Goal: Information Seeking & Learning: Learn about a topic

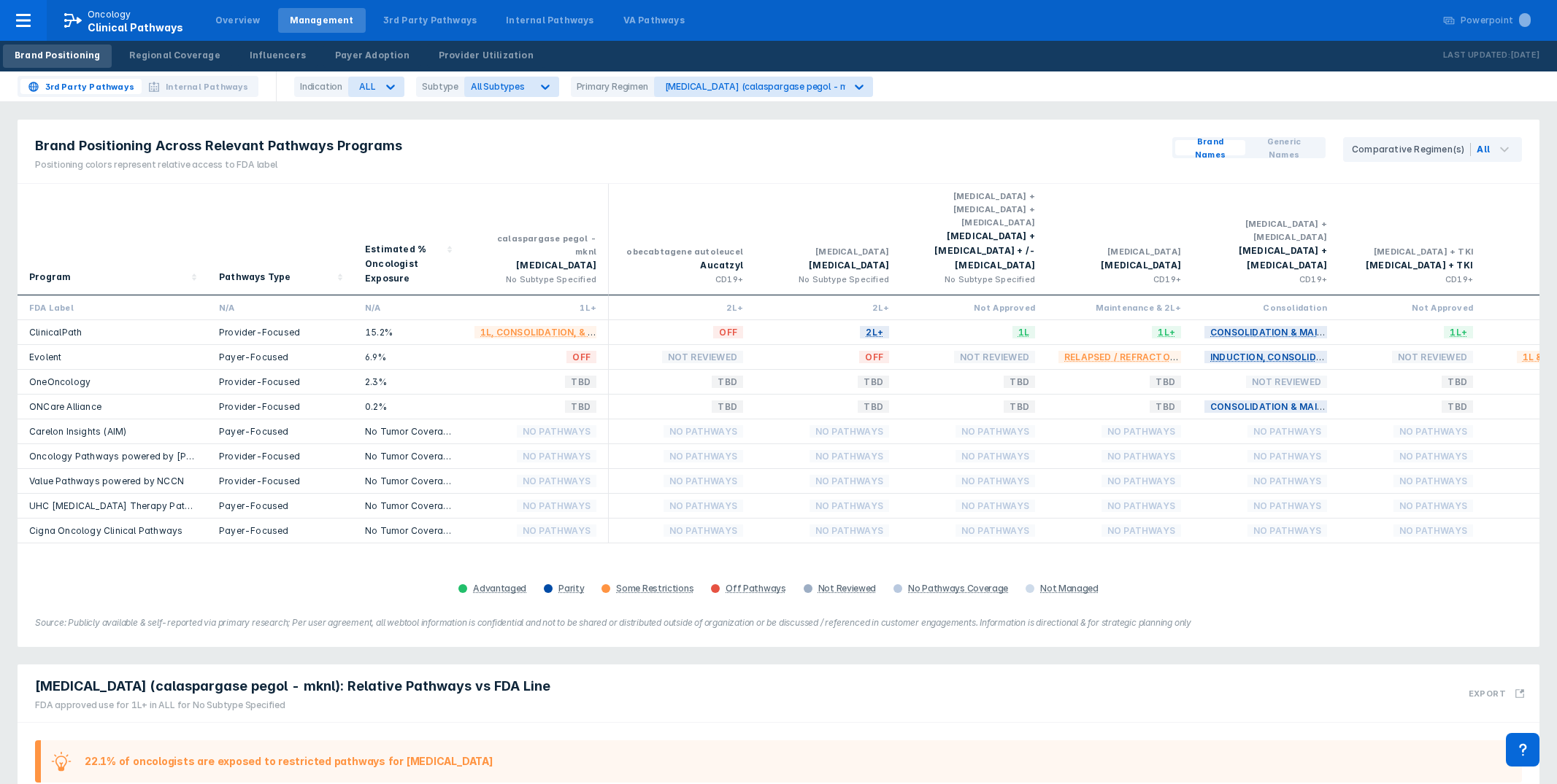
click at [32, 18] on div at bounding box center [23, 21] width 47 height 41
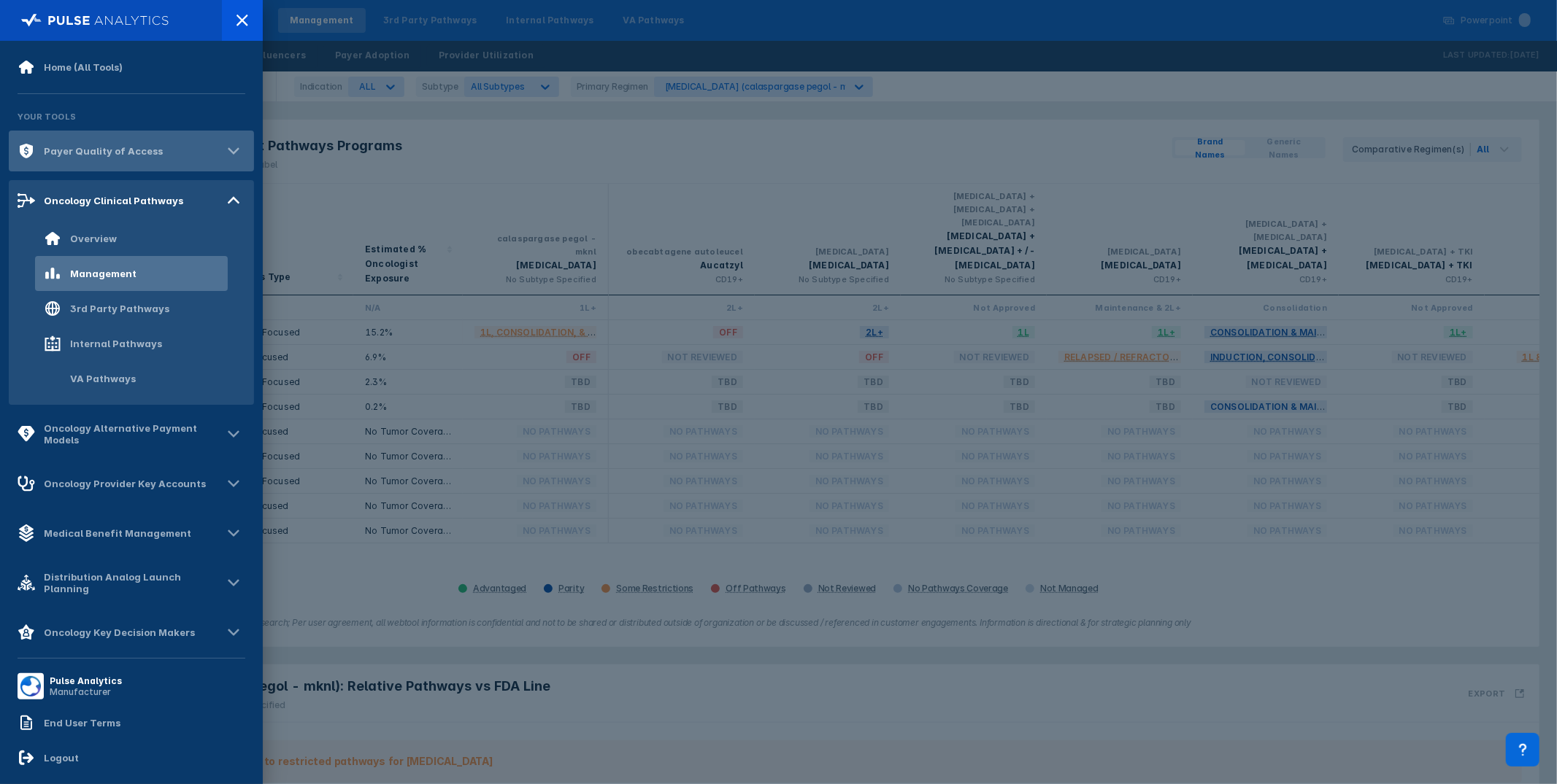
click at [106, 162] on div "Payer Quality of Access" at bounding box center [131, 151] width 245 height 41
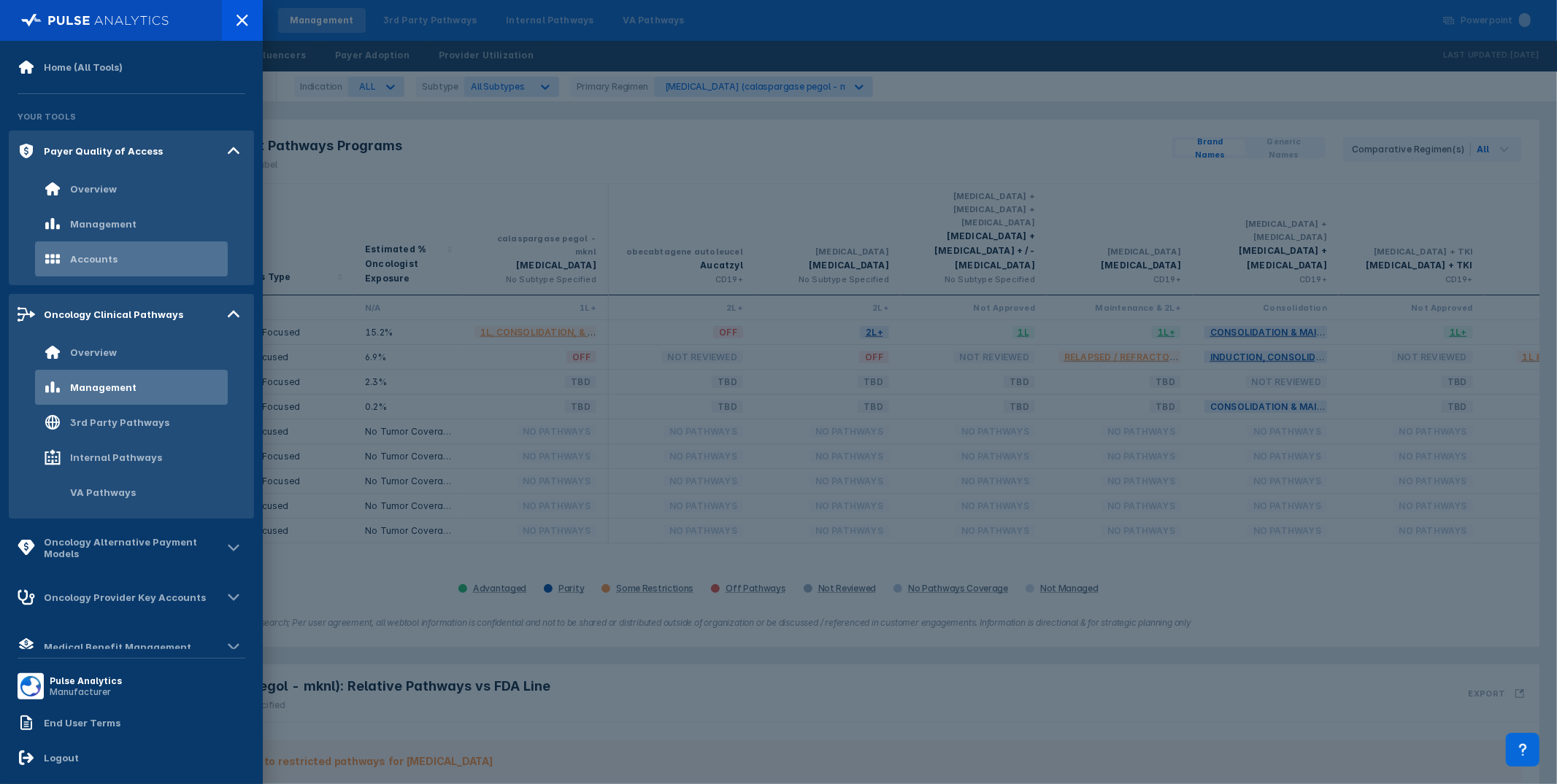
click at [105, 261] on div "Accounts" at bounding box center [94, 259] width 48 height 12
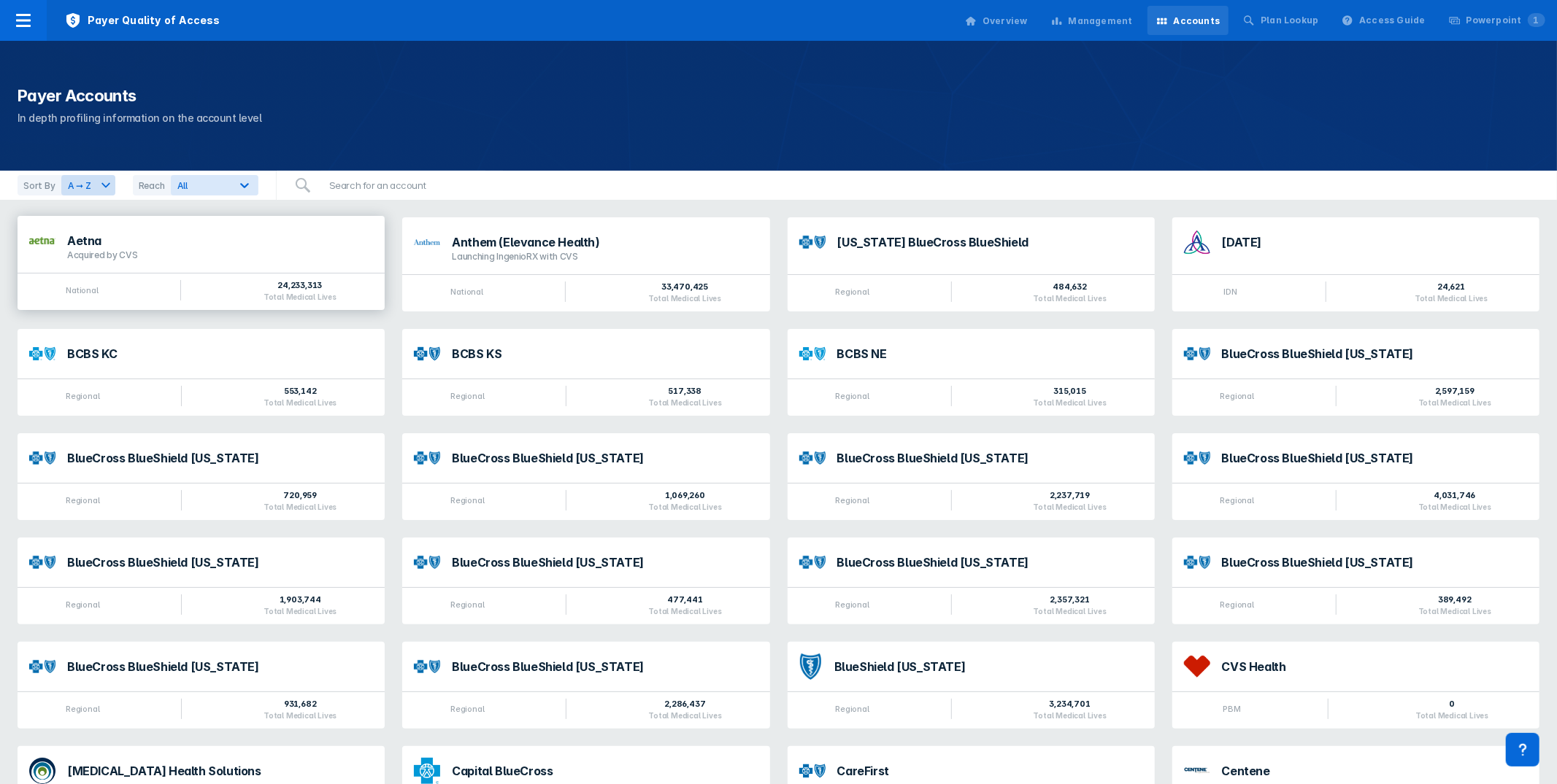
click at [253, 241] on div "Aetna" at bounding box center [219, 241] width 306 height 12
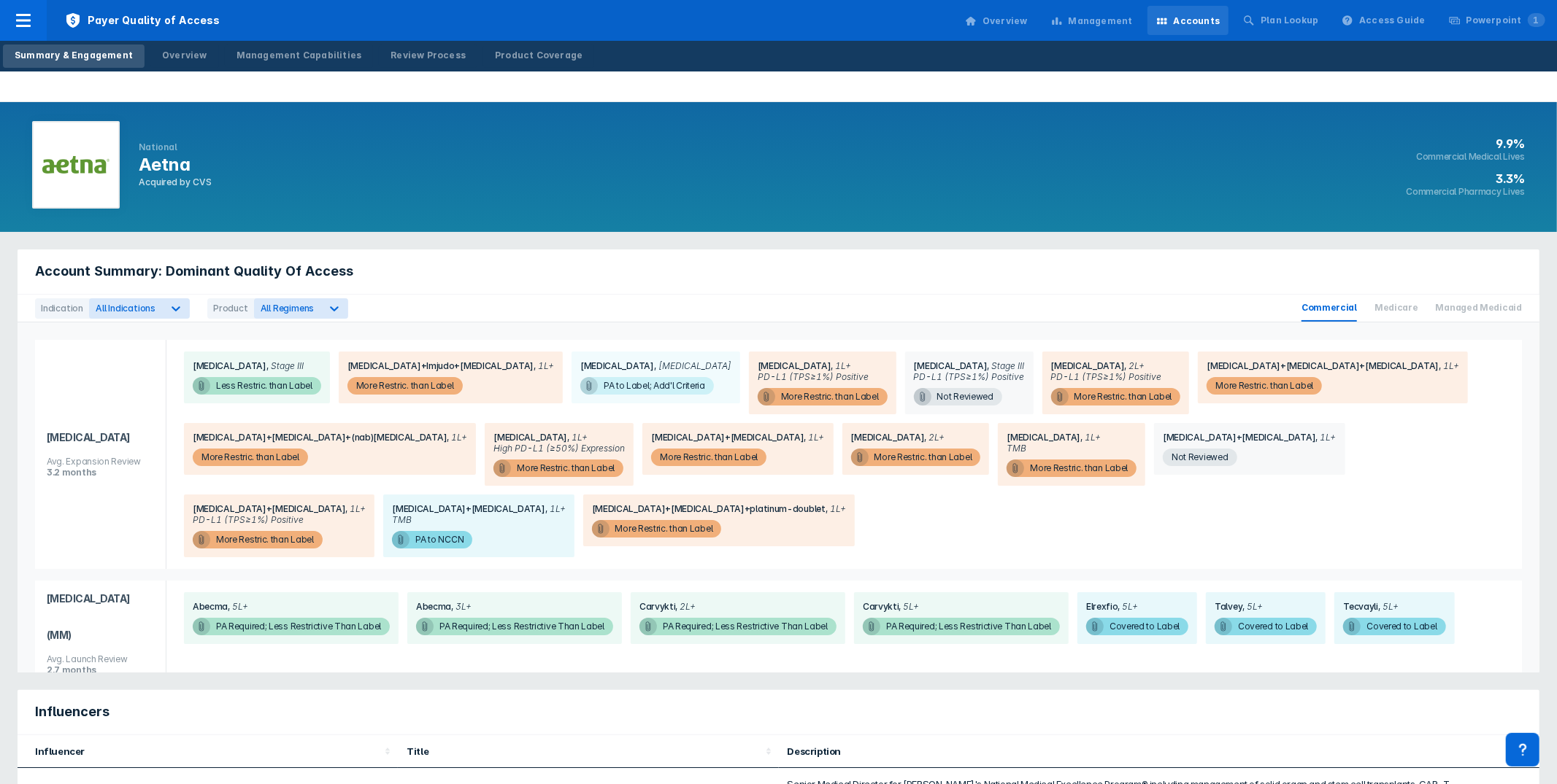
click at [675, 38] on div "Payer Quality of Access Overview Management Accounts Plan Lookup Access Guide P…" at bounding box center [778, 21] width 1557 height 41
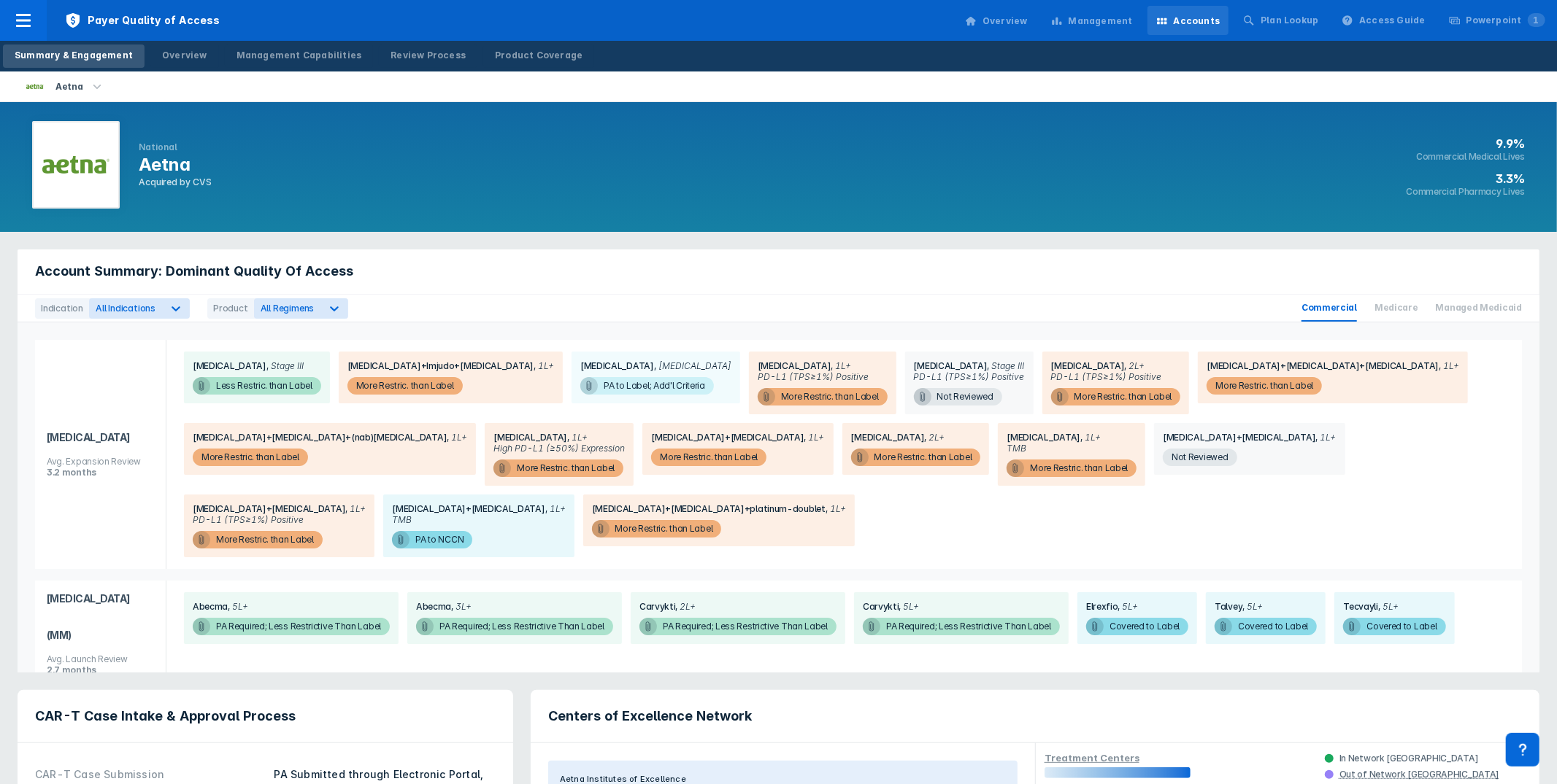
click at [798, 96] on div "Aetna" at bounding box center [783, 87] width 1548 height 30
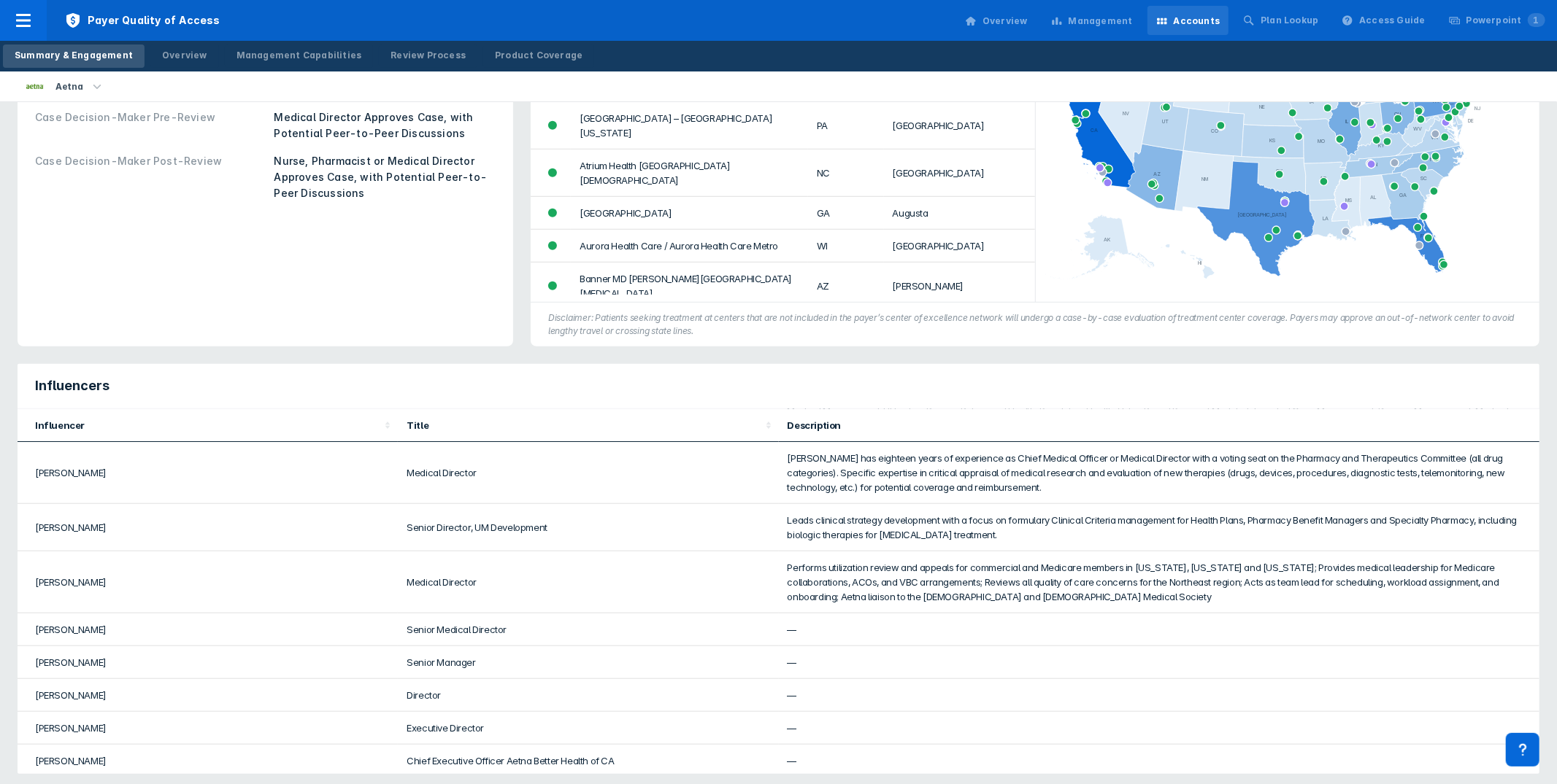
scroll to position [837, 0]
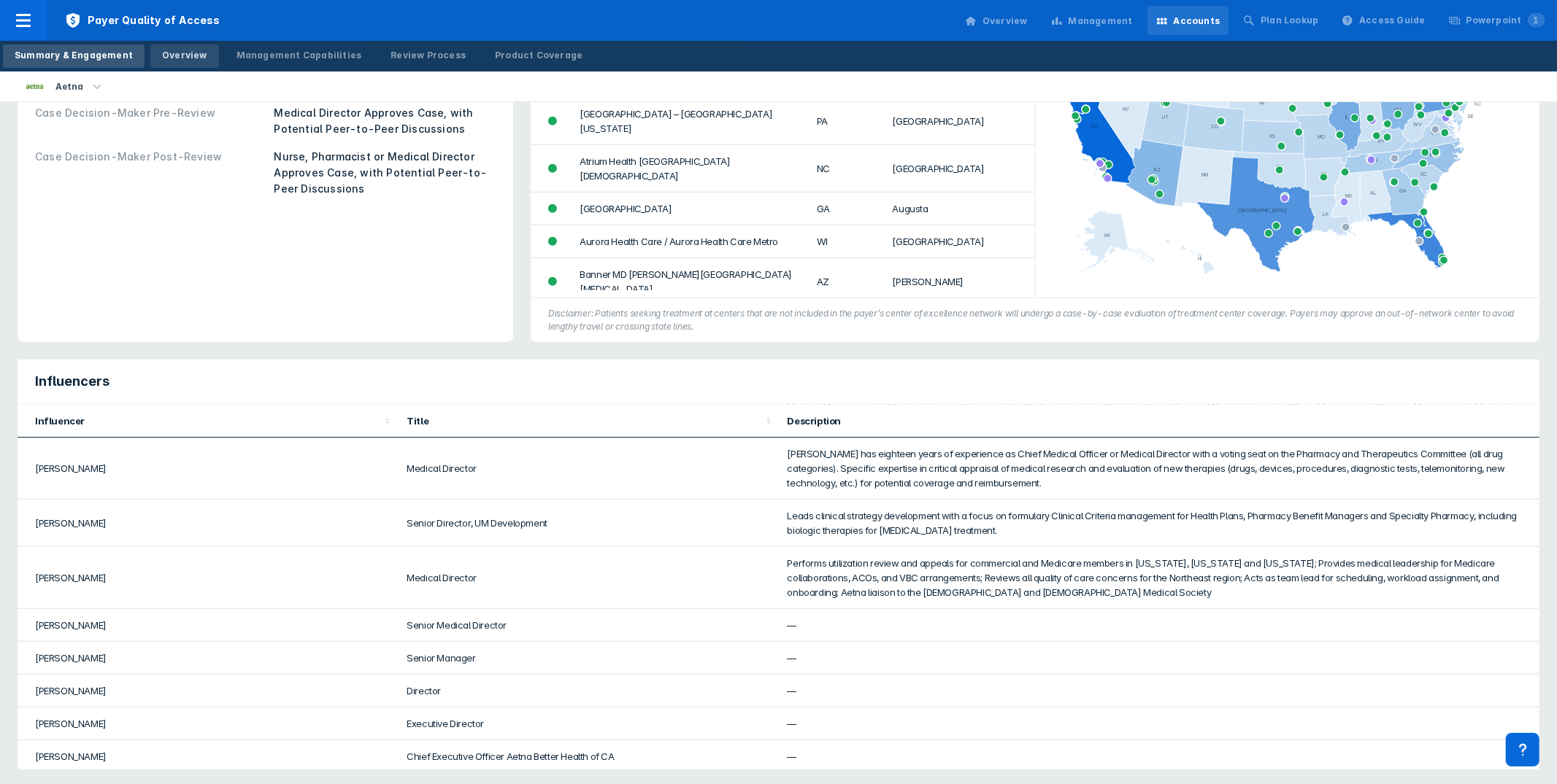
click at [179, 54] on div "Overview" at bounding box center [184, 55] width 45 height 13
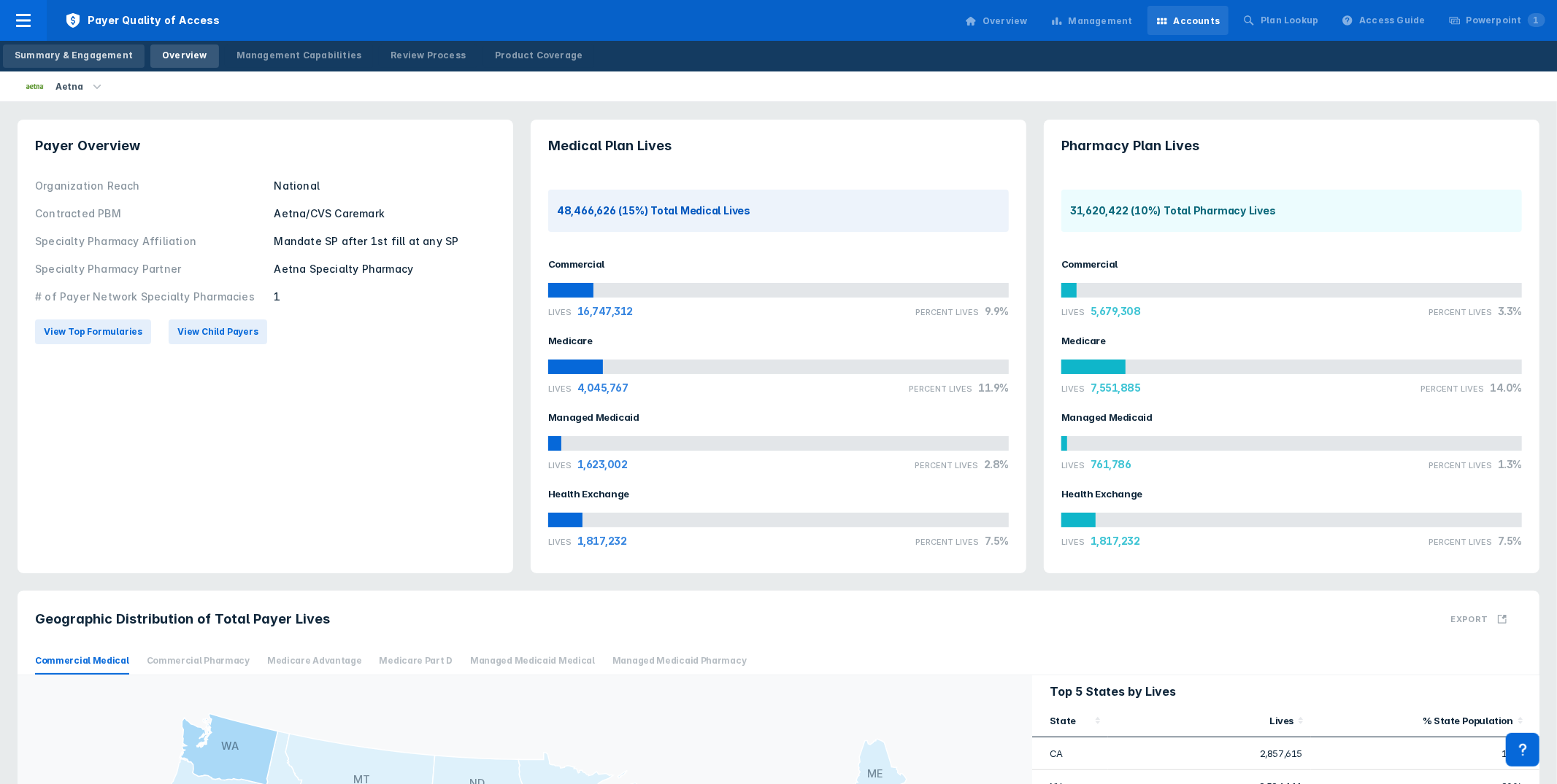
click at [78, 54] on div "Summary & Engagement" at bounding box center [73, 55] width 118 height 13
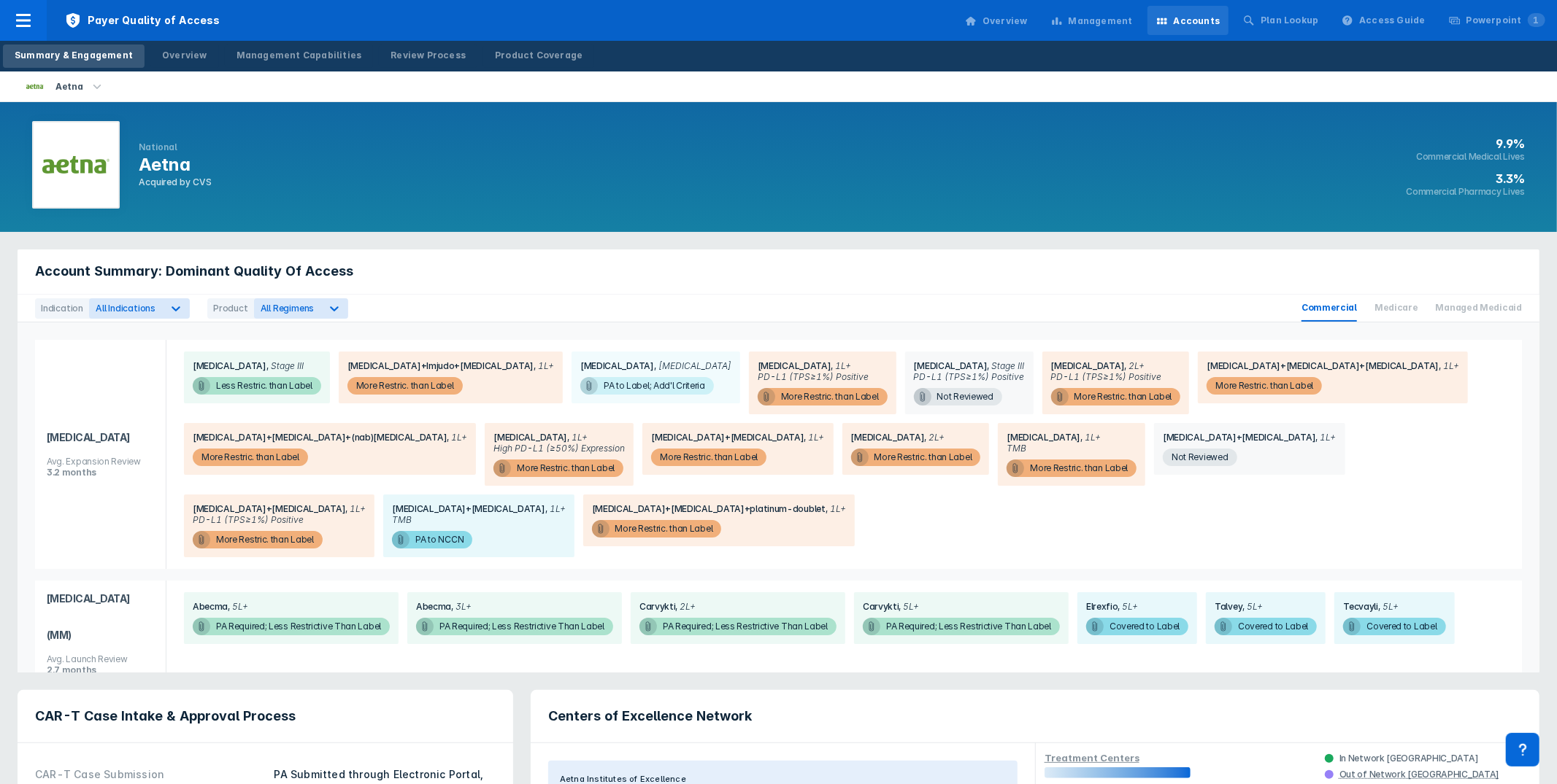
click at [491, 190] on div "National Aetna Acquired by CVS 9.9% Commercial Medical Lives 3.3% Commercial Ph…" at bounding box center [778, 167] width 1557 height 130
click at [694, 93] on div "Aetna" at bounding box center [783, 87] width 1548 height 30
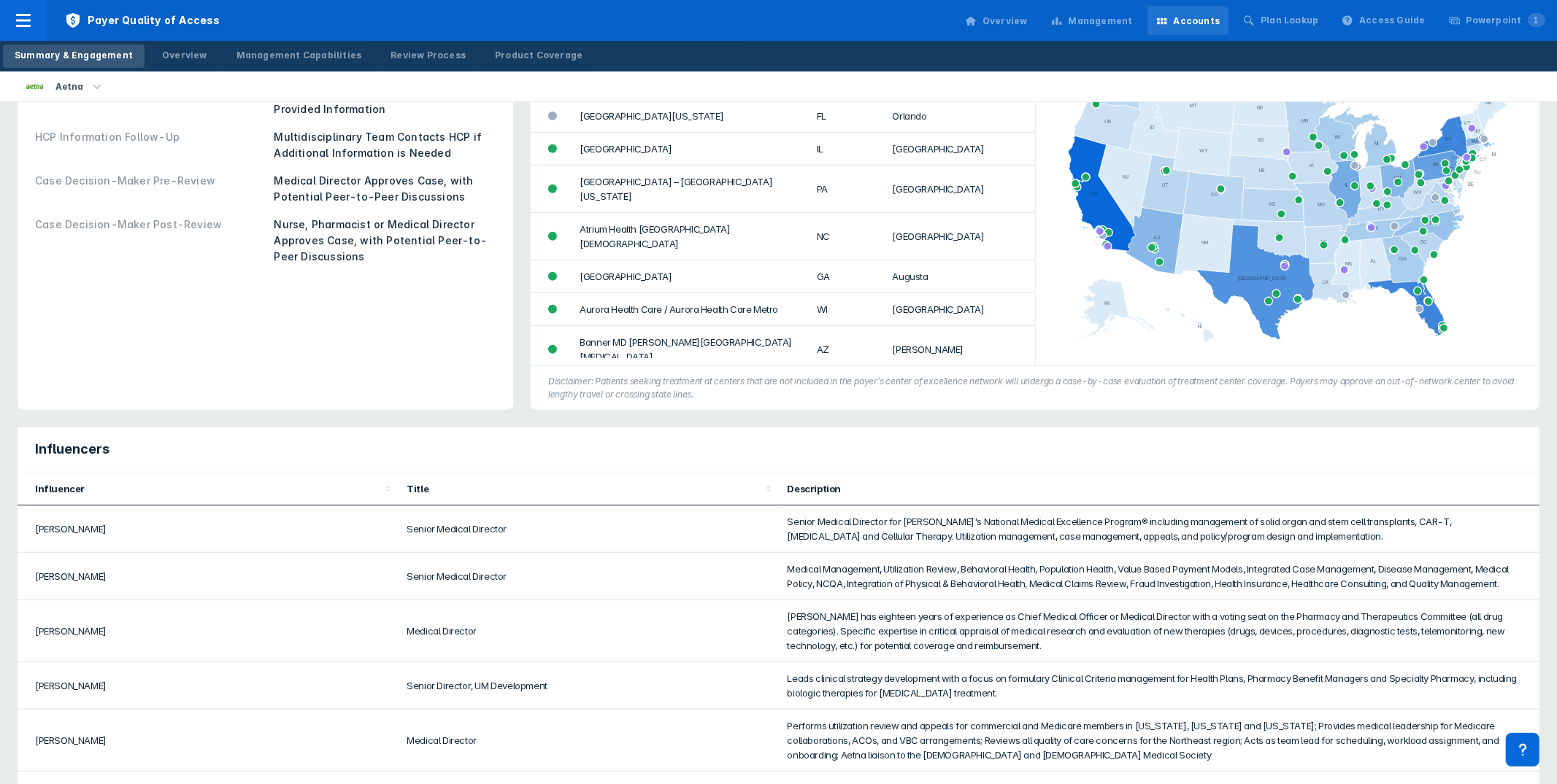
scroll to position [837, 0]
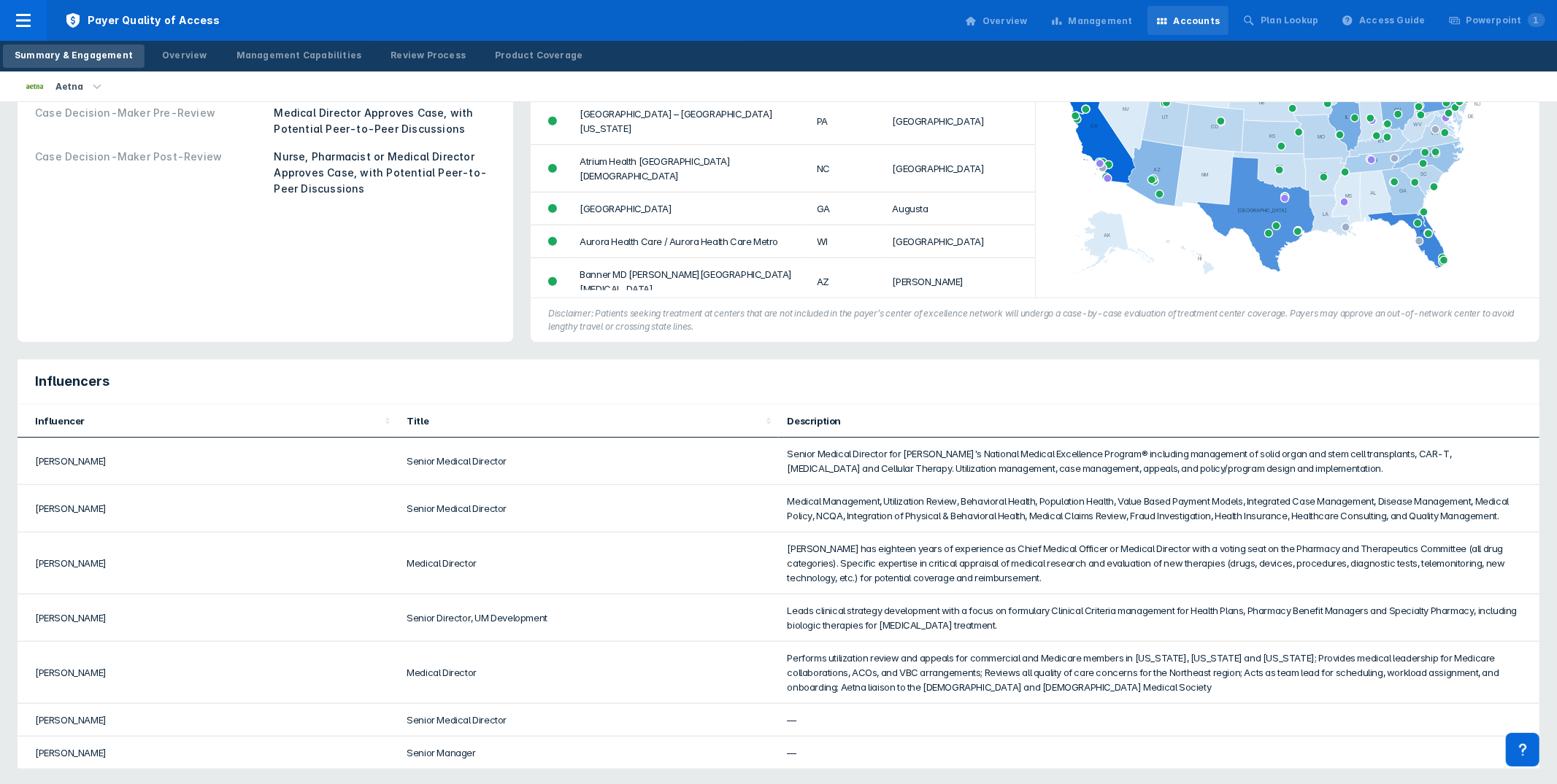
click at [470, 368] on div "Influencers" at bounding box center [778, 382] width 1522 height 45
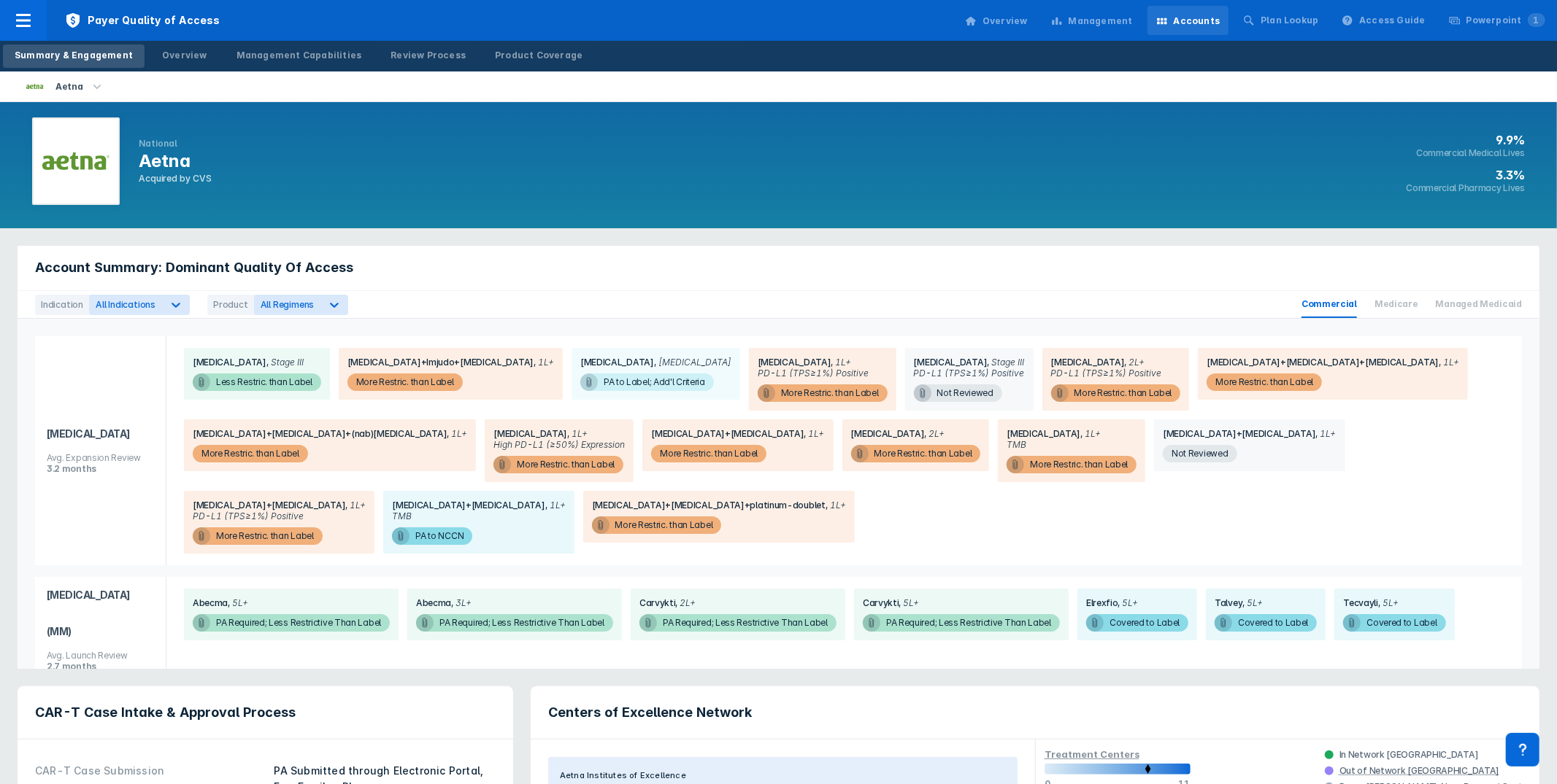
scroll to position [0, 0]
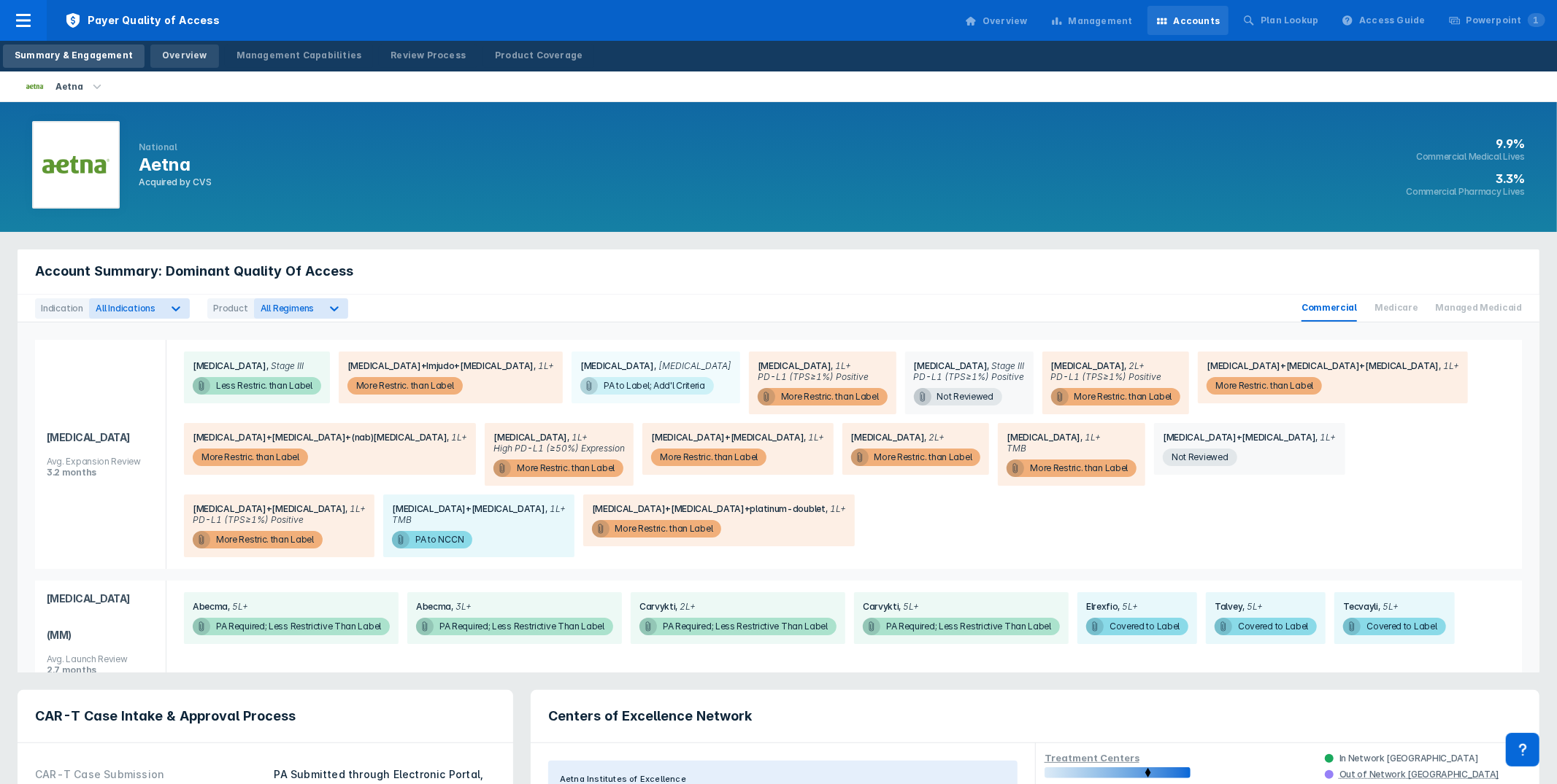
click at [185, 54] on div "Overview" at bounding box center [184, 55] width 45 height 13
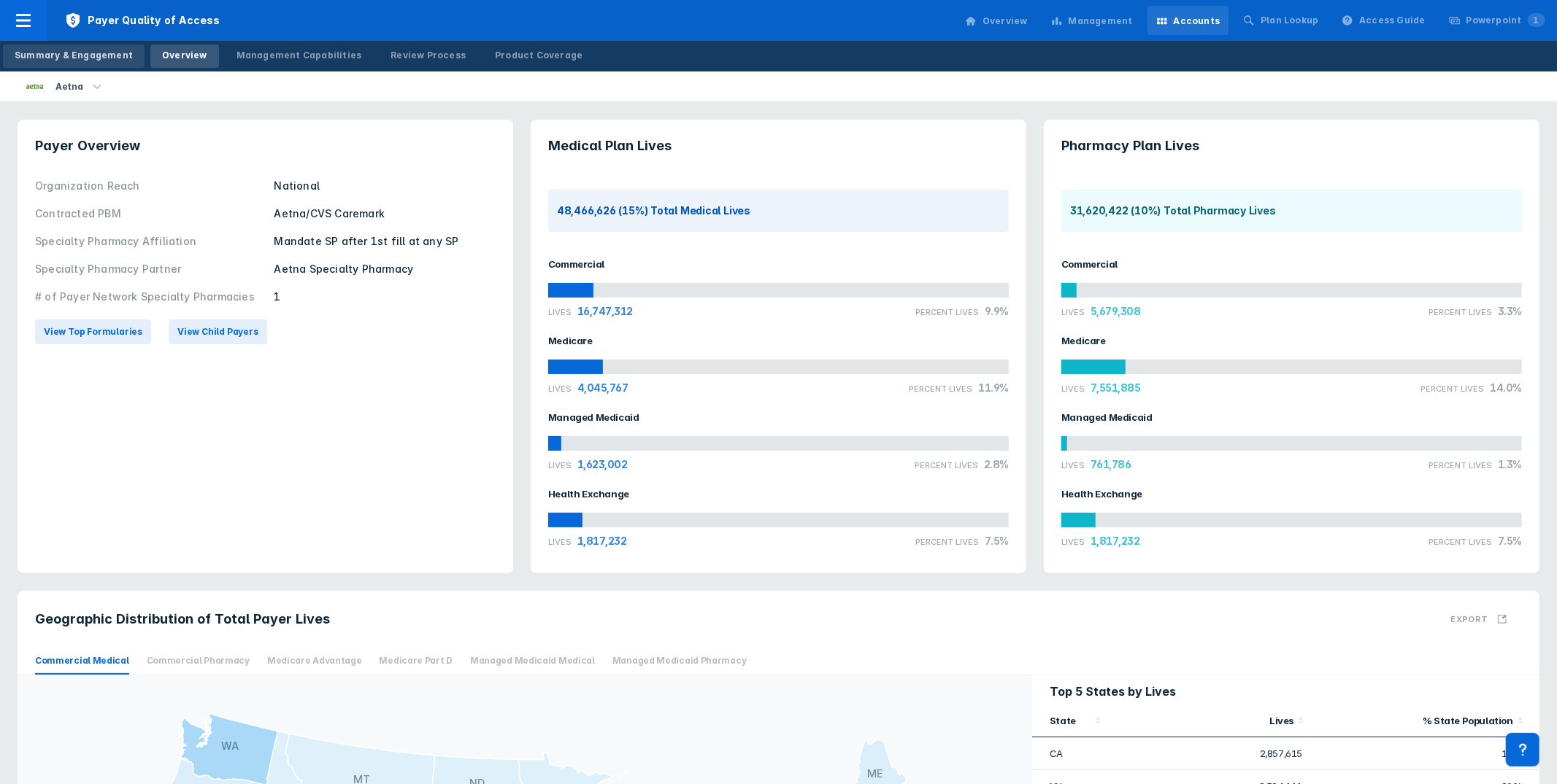
click at [74, 58] on div "Summary & Engagement" at bounding box center [73, 55] width 118 height 13
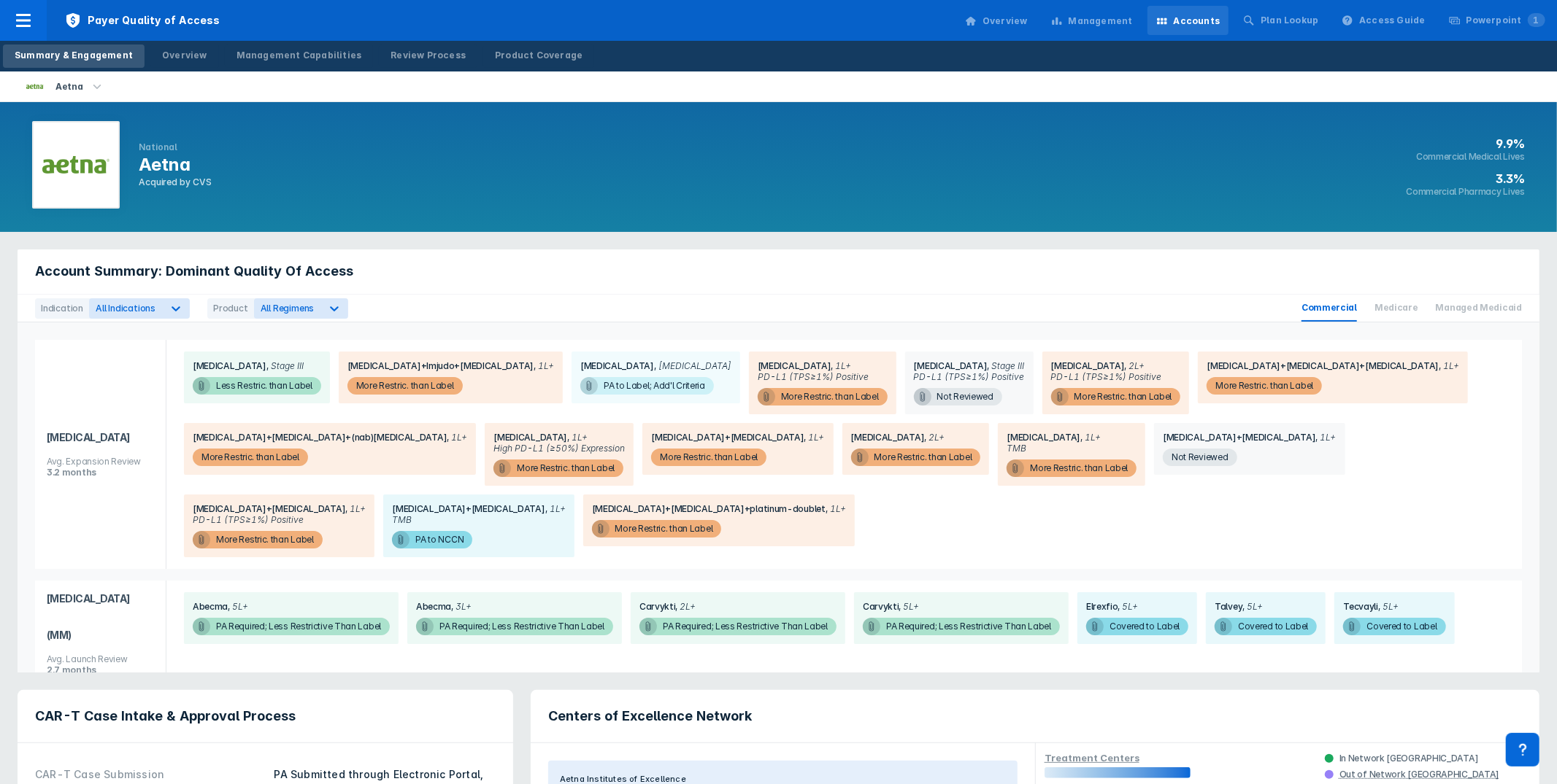
click at [542, 191] on div "National Aetna Acquired by CVS 9.9% Commercial Medical Lives 3.3% Commercial Ph…" at bounding box center [778, 167] width 1557 height 130
click at [318, 62] on link "Management Capabilities" at bounding box center [299, 56] width 149 height 23
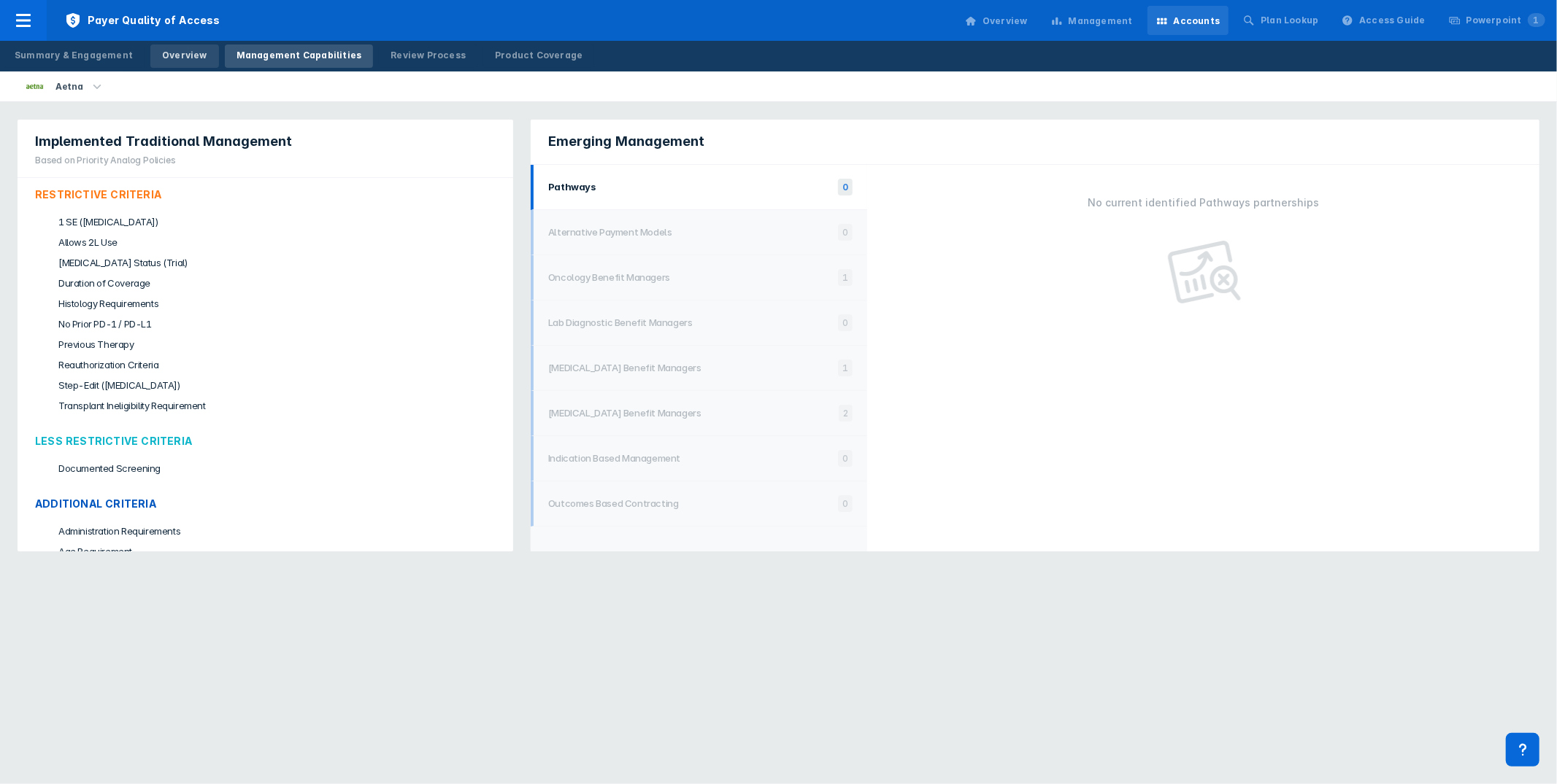
click at [196, 55] on link "Overview" at bounding box center [184, 56] width 68 height 23
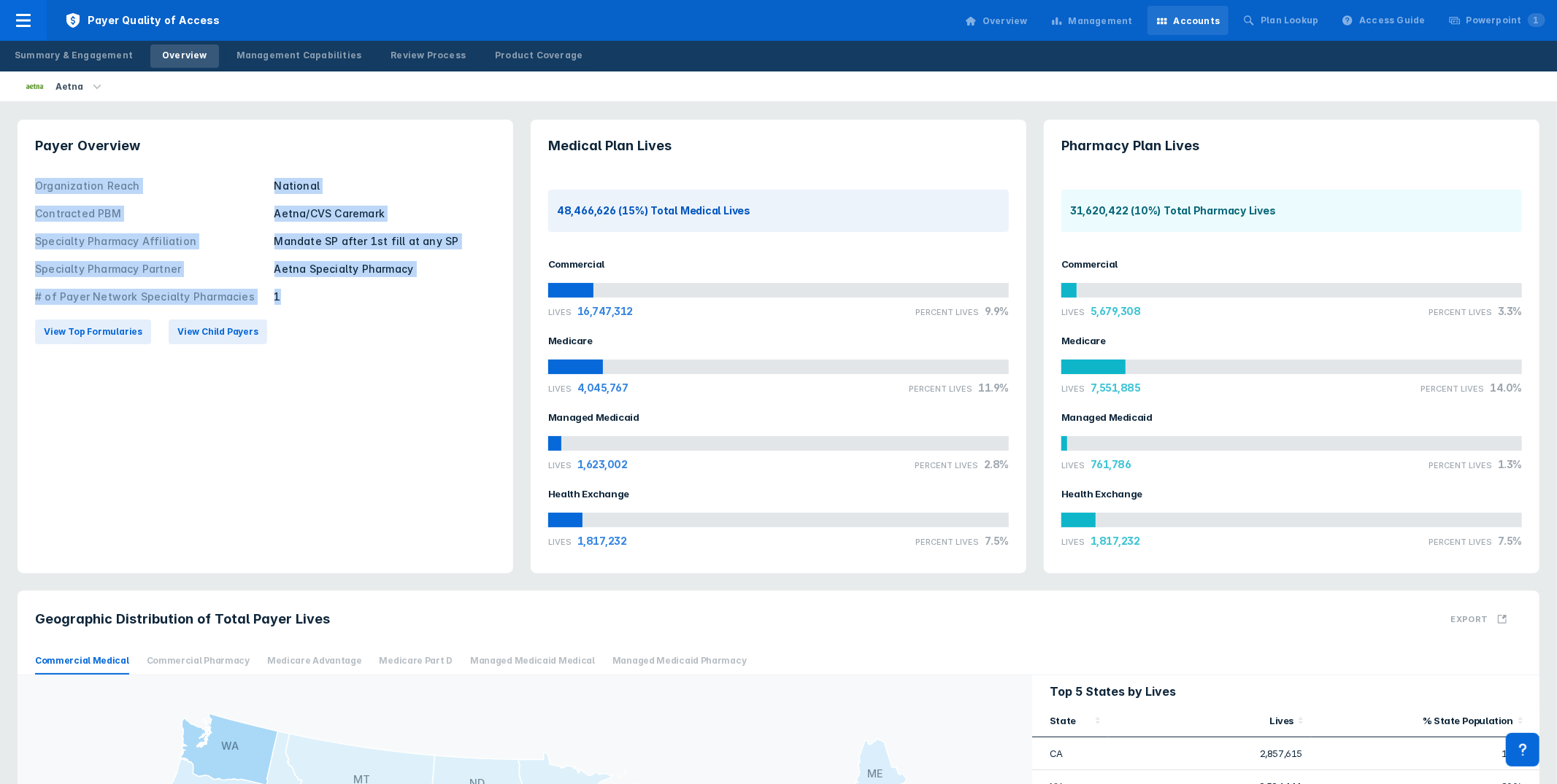
drag, startPoint x: 34, startPoint y: 185, endPoint x: 426, endPoint y: 295, distance: 407.1
click at [426, 295] on div "Organization Reach National Contracted PBM Aetna/CVS Caremark Specialty Pharmac…" at bounding box center [265, 262] width 496 height 181
click at [314, 59] on div "Management Capabilities" at bounding box center [299, 55] width 125 height 13
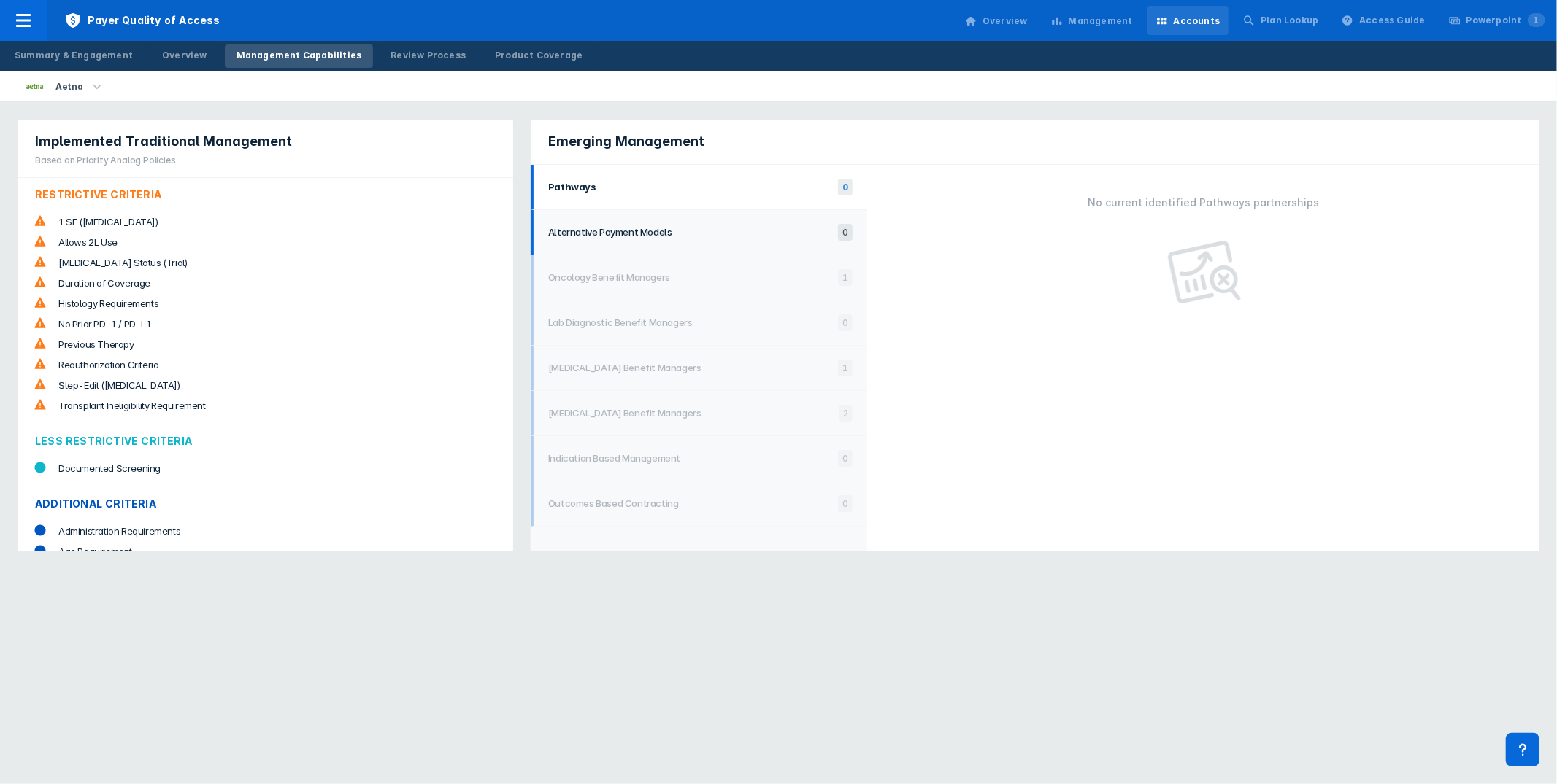
drag, startPoint x: 679, startPoint y: 240, endPoint x: 684, endPoint y: 276, distance: 36.3
click at [680, 240] on li "Alternative Payment Models 0" at bounding box center [699, 232] width 336 height 45
click at [686, 276] on h1 "Oncology Benefit Managers" at bounding box center [689, 277] width 282 height 12
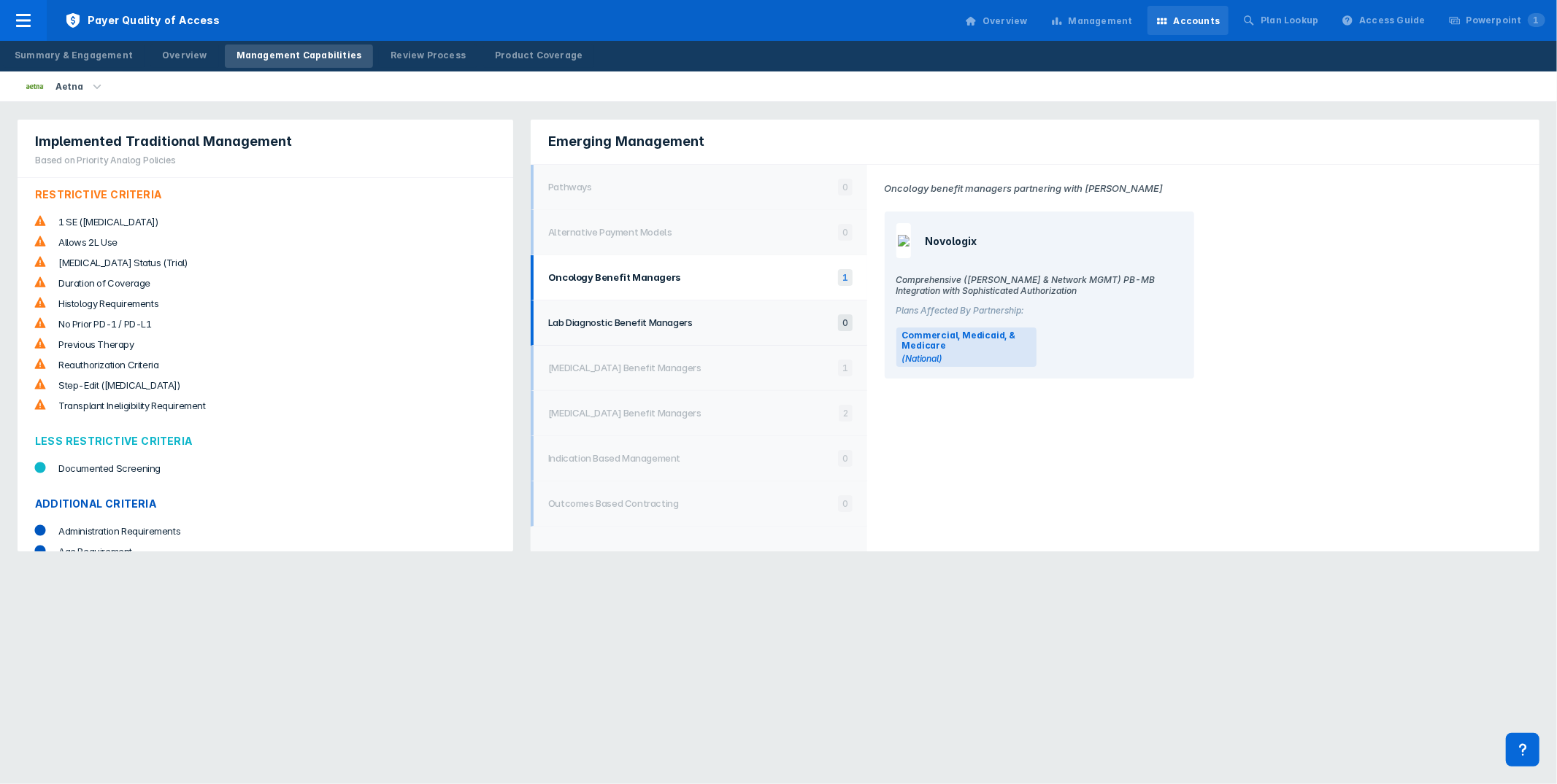
click at [674, 332] on li "Lab Diagnostic Benefit Managers 0" at bounding box center [699, 323] width 336 height 45
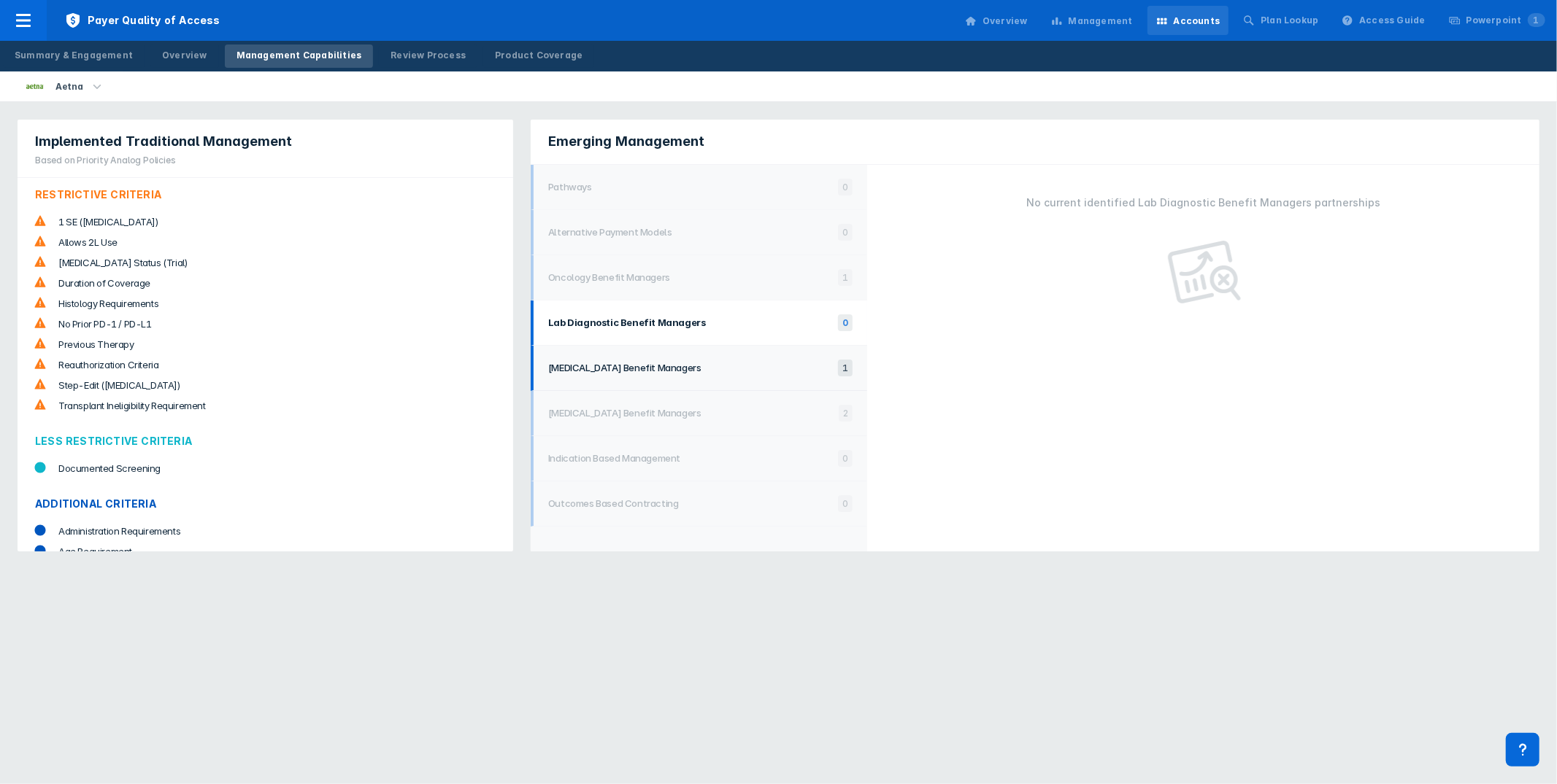
click at [676, 385] on li "[MEDICAL_DATA] Benefit Managers 1" at bounding box center [699, 368] width 336 height 45
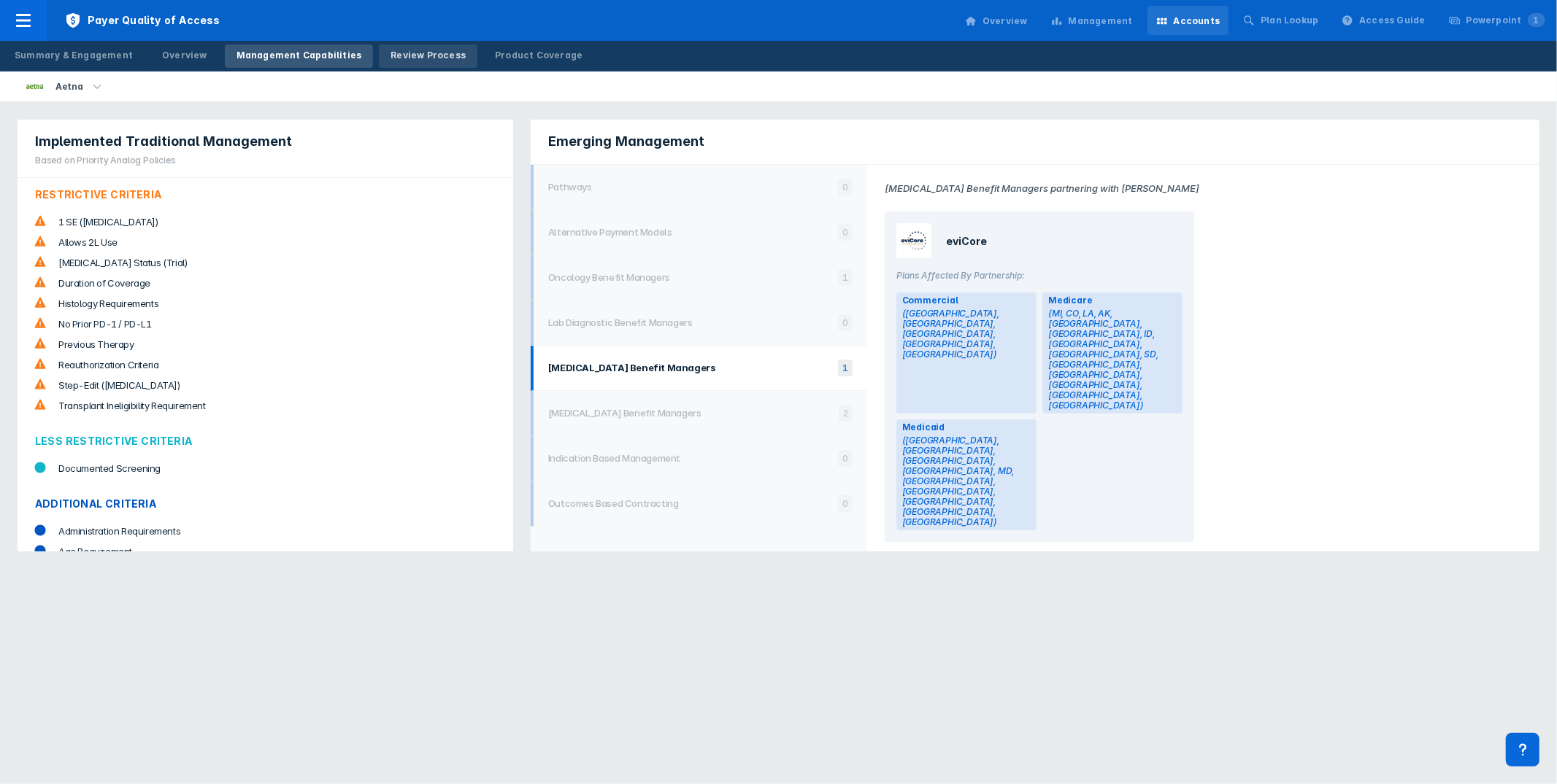
click at [425, 53] on div "Review Process" at bounding box center [427, 55] width 75 height 13
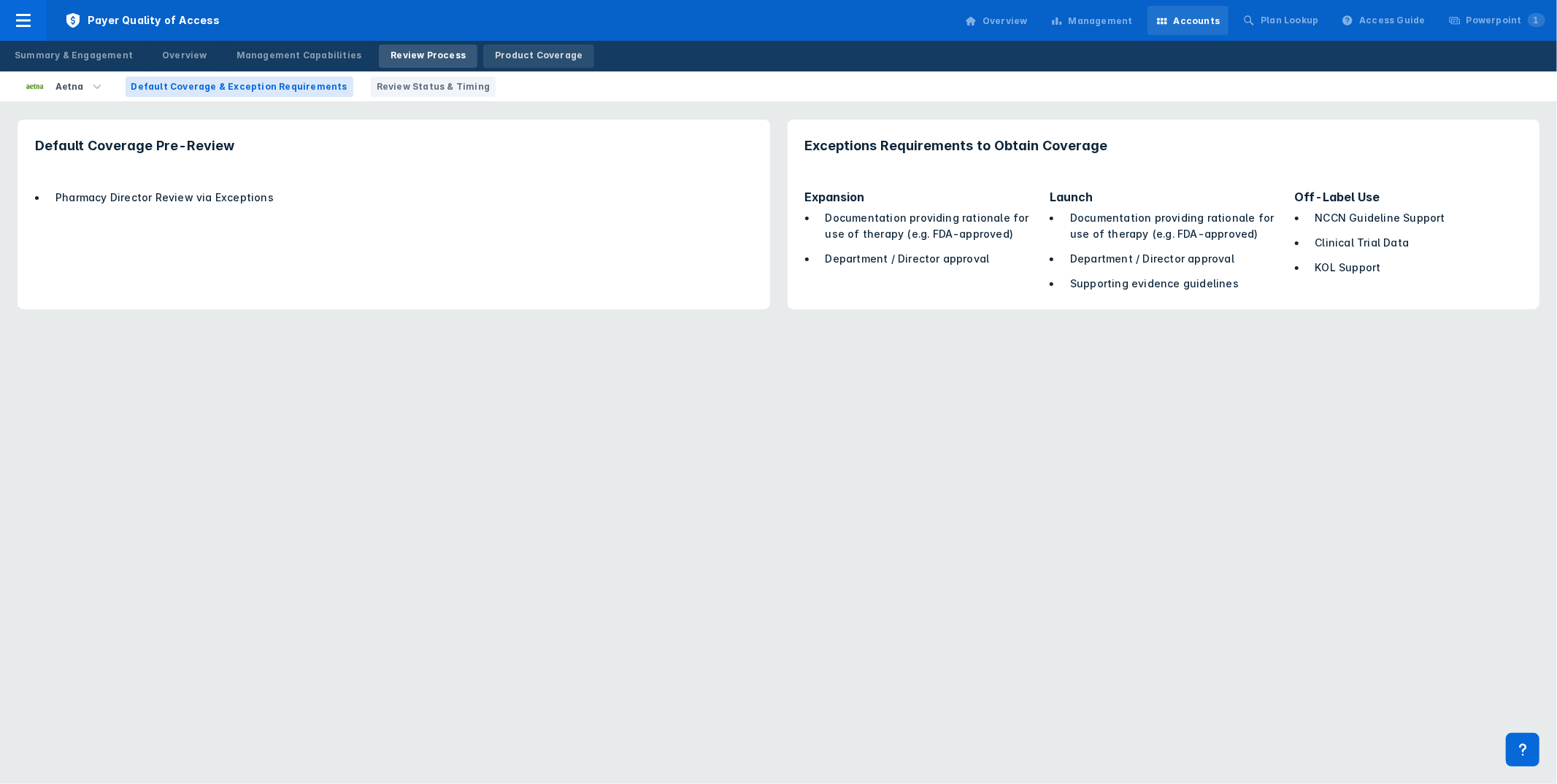
click at [528, 54] on div "Product Coverage" at bounding box center [539, 55] width 87 height 13
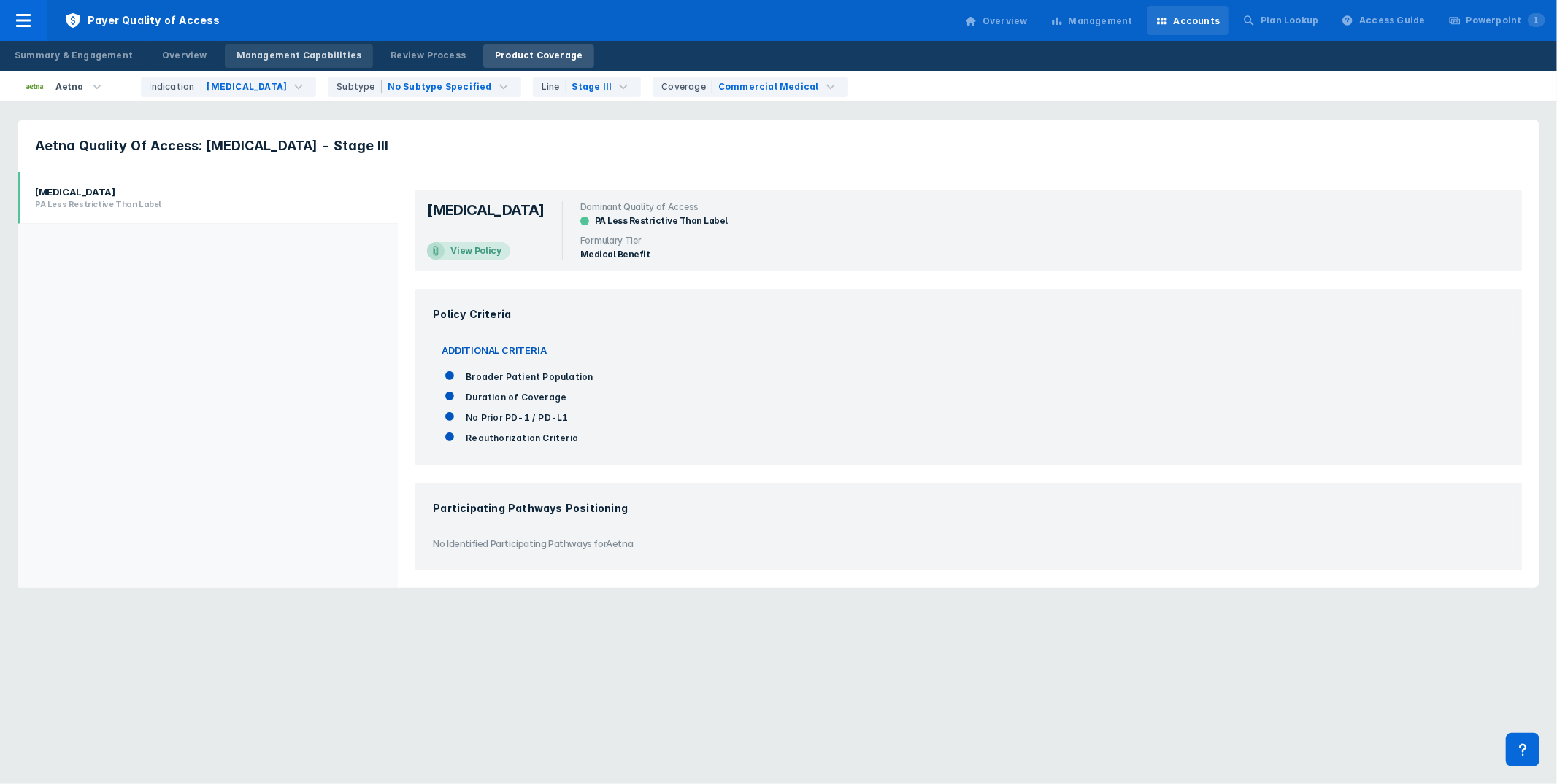
click at [295, 54] on div "Management Capabilities" at bounding box center [299, 55] width 125 height 13
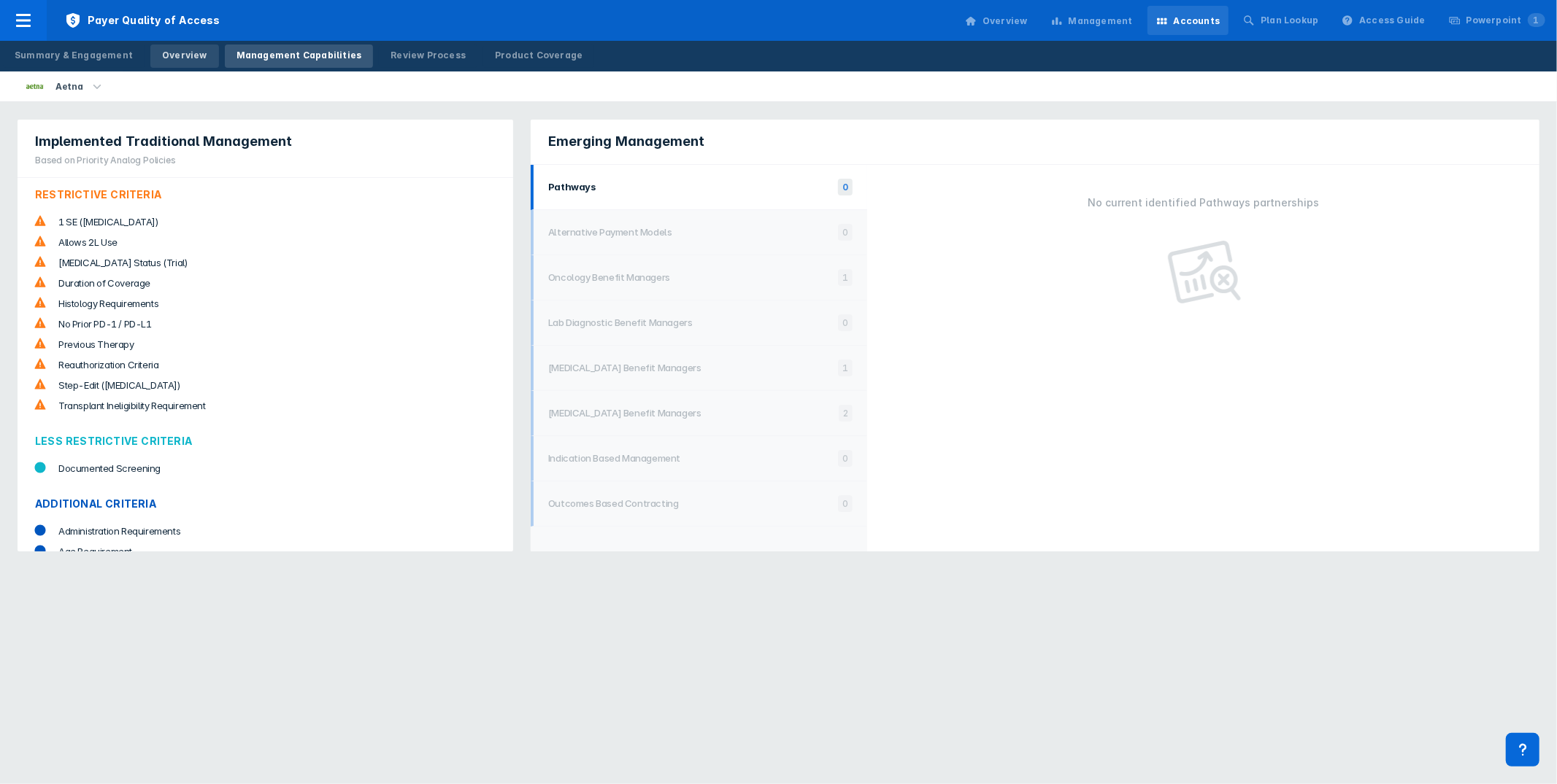
click at [176, 57] on div "Overview" at bounding box center [184, 55] width 45 height 13
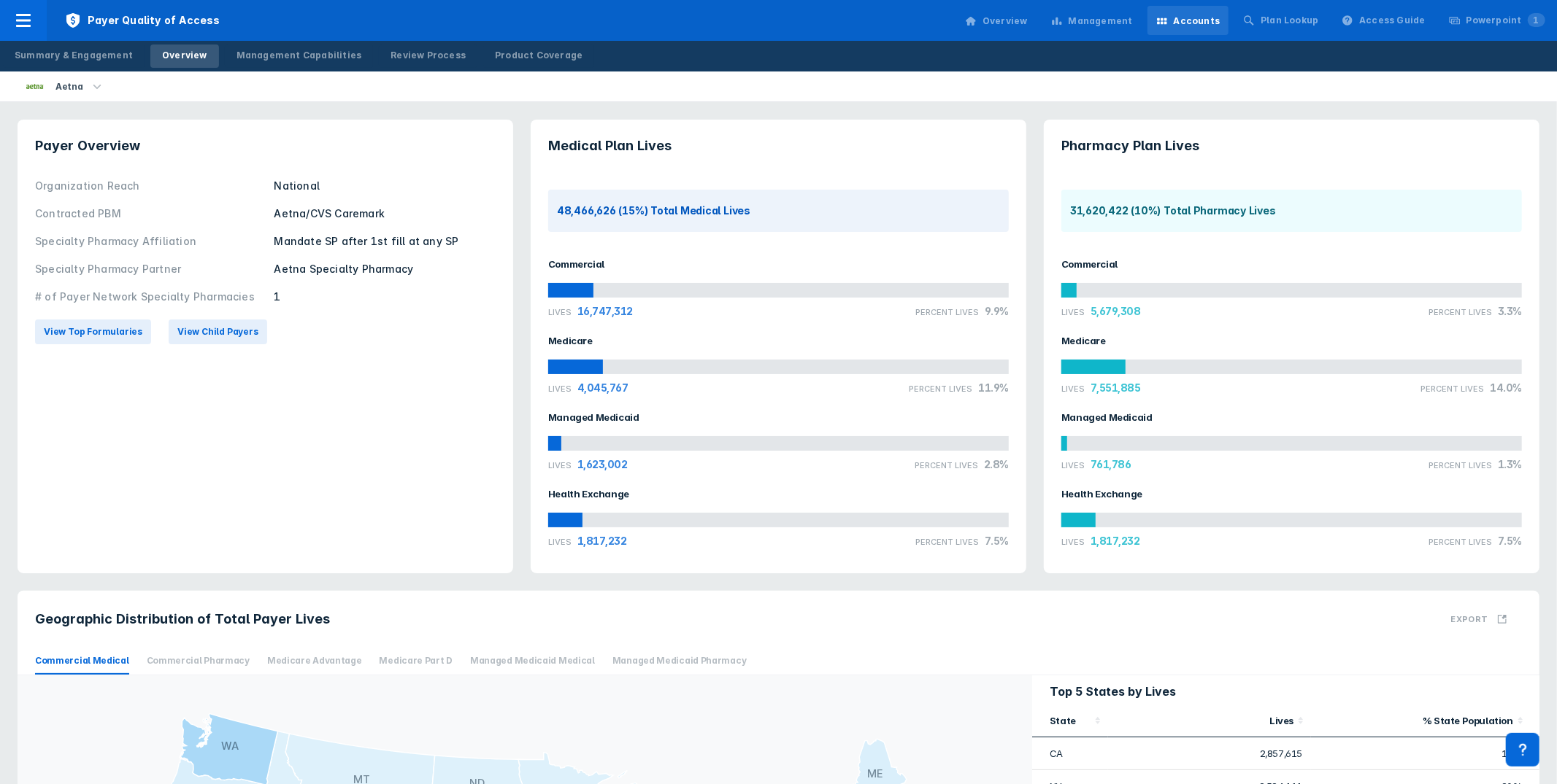
click at [865, 66] on div "Summary & Engagement Overview Management Capabilities Review Process Product Co…" at bounding box center [778, 56] width 1557 height 31
click at [606, 86] on div "Aetna" at bounding box center [783, 87] width 1548 height 30
click at [1010, 54] on div "Summary & Engagement Overview Management Capabilities Review Process Product Co…" at bounding box center [778, 56] width 1557 height 31
drag, startPoint x: 930, startPoint y: 61, endPoint x: 819, endPoint y: 16, distance: 119.8
click at [931, 60] on div "Summary & Engagement Overview Management Capabilities Review Process Product Co…" at bounding box center [778, 56] width 1557 height 31
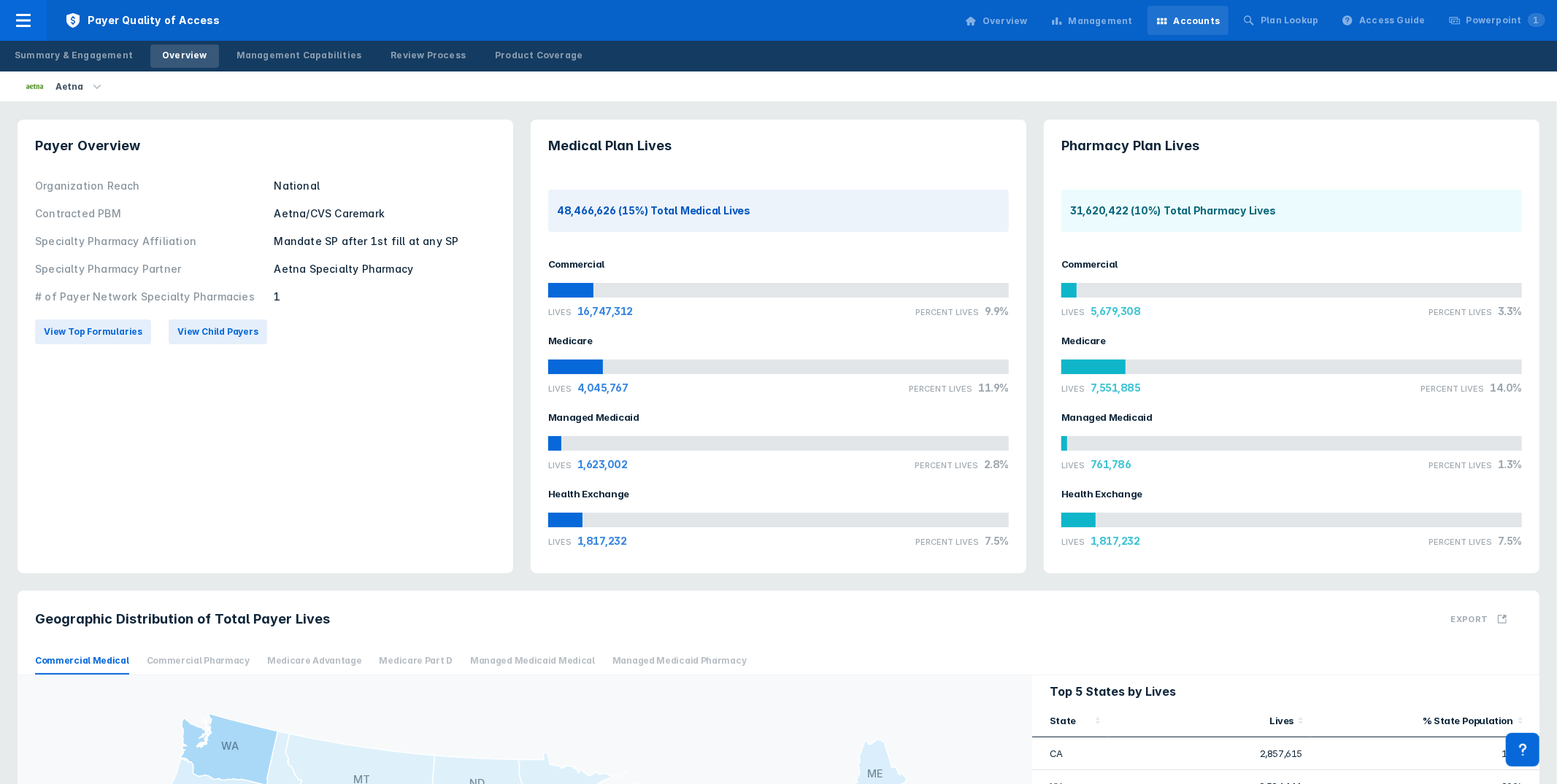
click at [887, 82] on div "Aetna" at bounding box center [783, 87] width 1548 height 30
click at [50, 11] on span "Payer Quality of Access" at bounding box center [143, 21] width 191 height 41
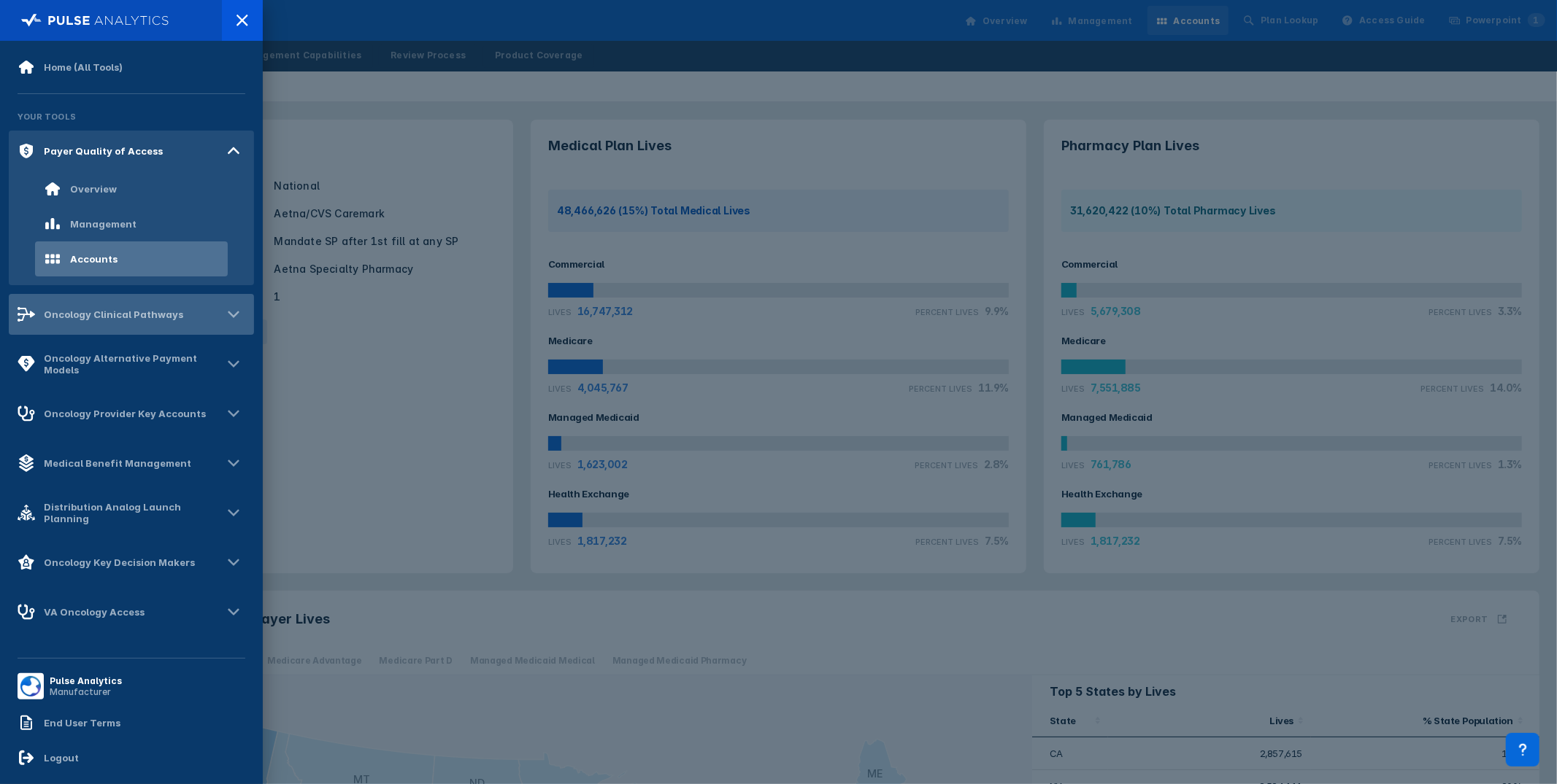
click at [124, 314] on div "Oncology Clinical Pathways" at bounding box center [113, 314] width 139 height 12
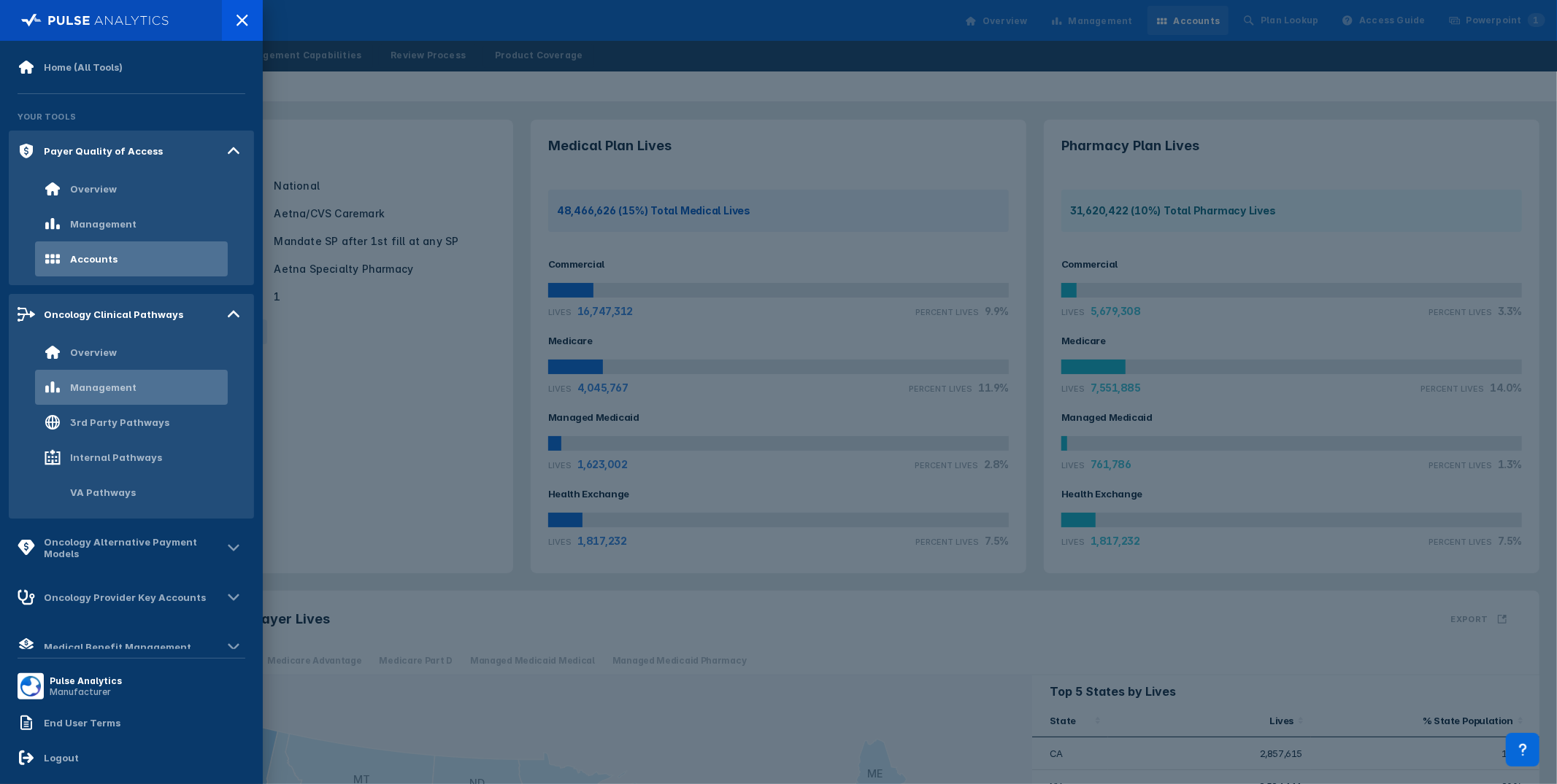
click at [127, 396] on div "Management" at bounding box center [131, 387] width 193 height 35
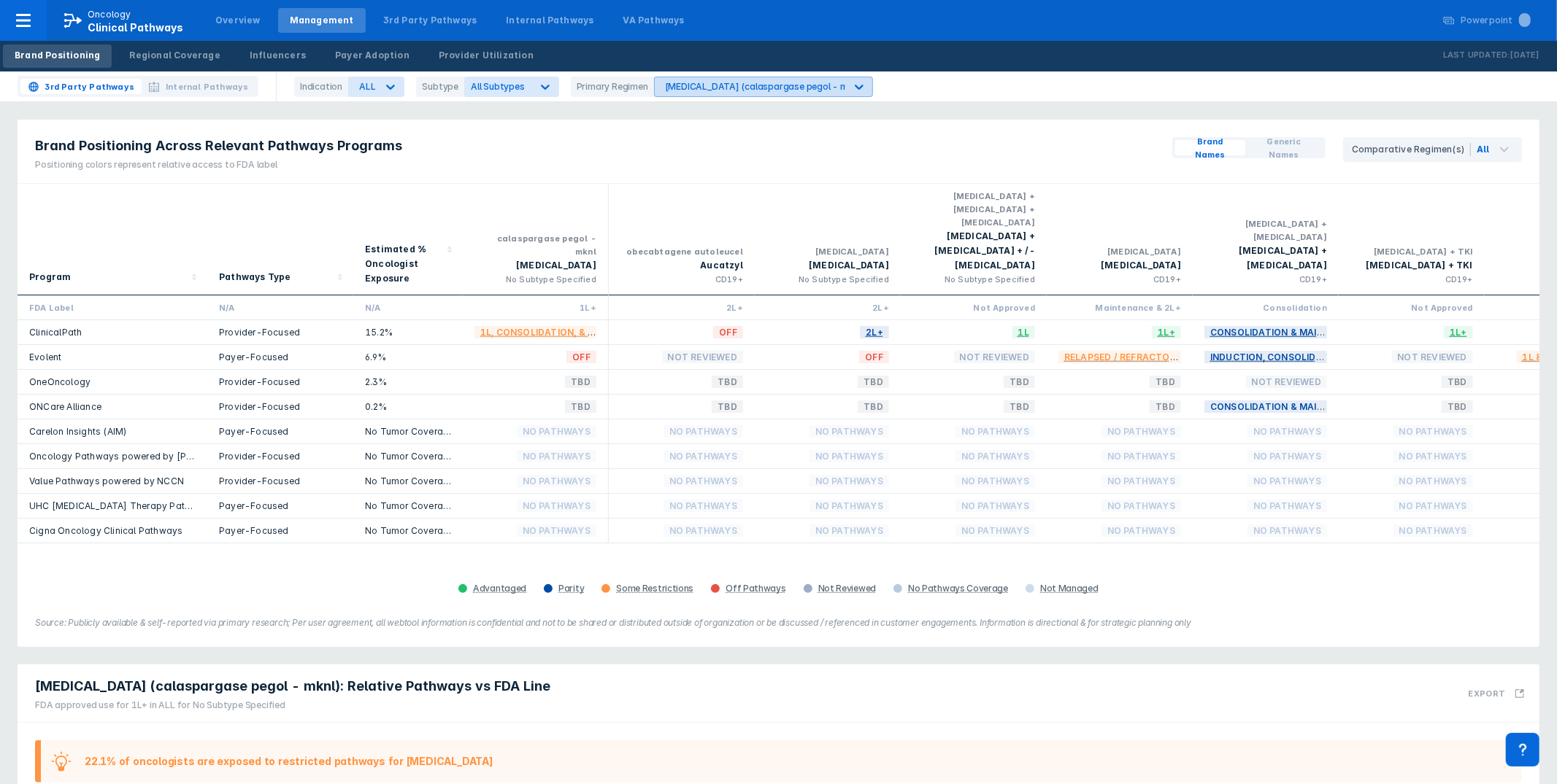
click at [751, 86] on div "[MEDICAL_DATA] (calaspargase pegol - mknl)" at bounding box center [764, 86] width 199 height 11
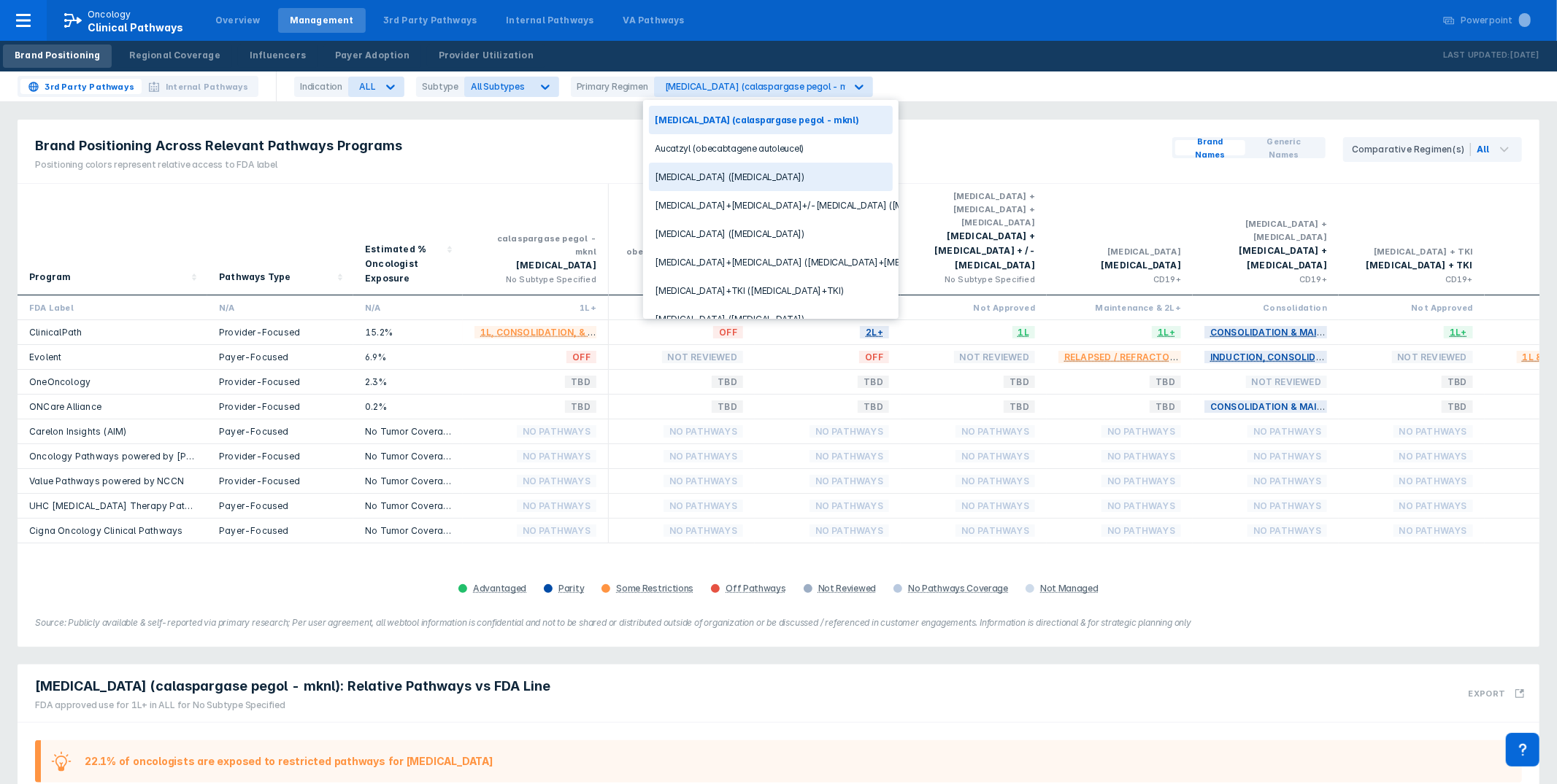
click at [973, 69] on div "Brand Positioning Regional Coverage Influencers Payer Adoption Provider Utiliza…" at bounding box center [778, 56] width 1557 height 31
